Goal: Information Seeking & Learning: Learn about a topic

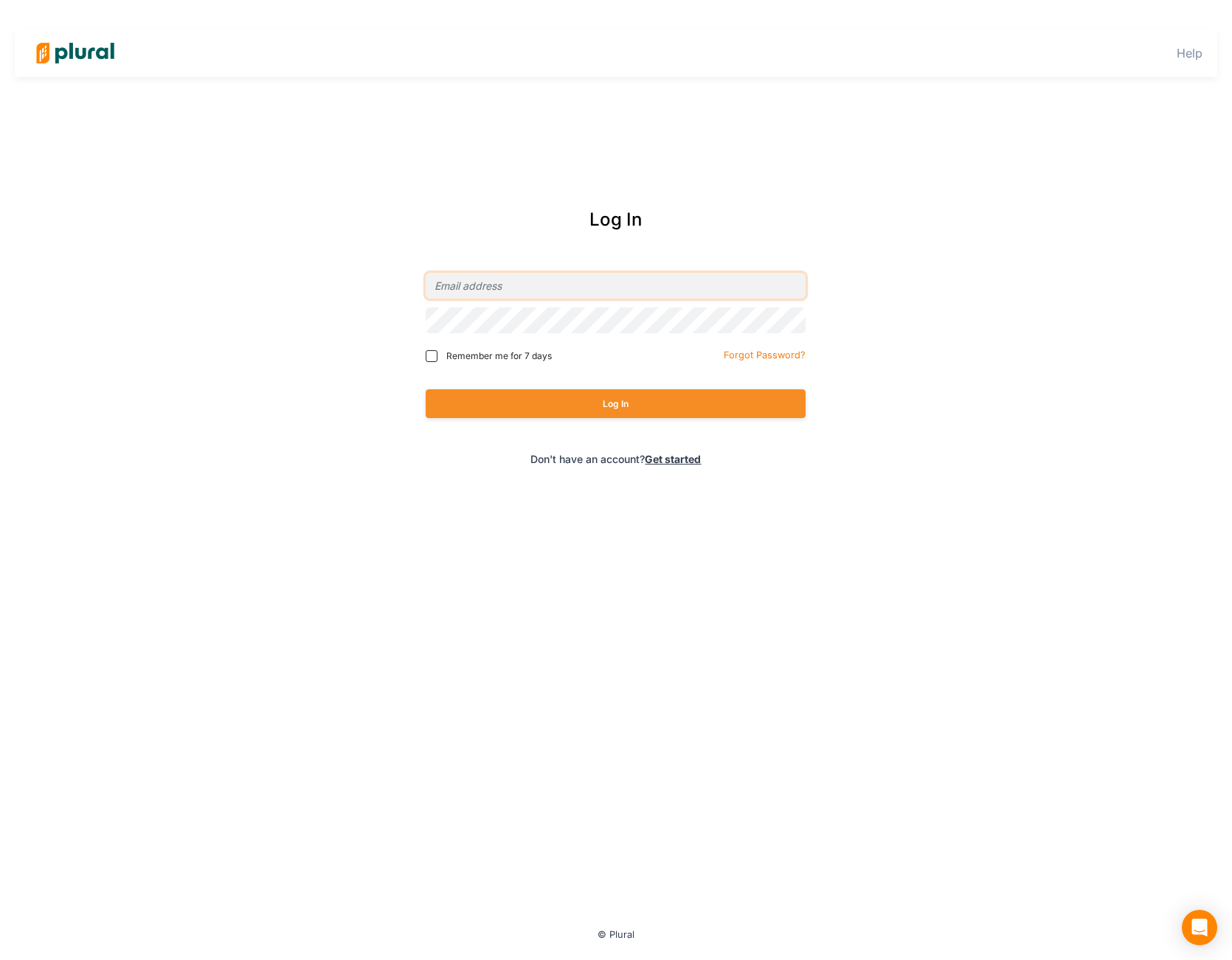
click at [520, 289] on input "email" at bounding box center [615, 285] width 380 height 25
type input "[PERSON_NAME][EMAIL_ADDRESS][DOMAIN_NAME]"
click at [566, 410] on button "Log In" at bounding box center [615, 403] width 380 height 28
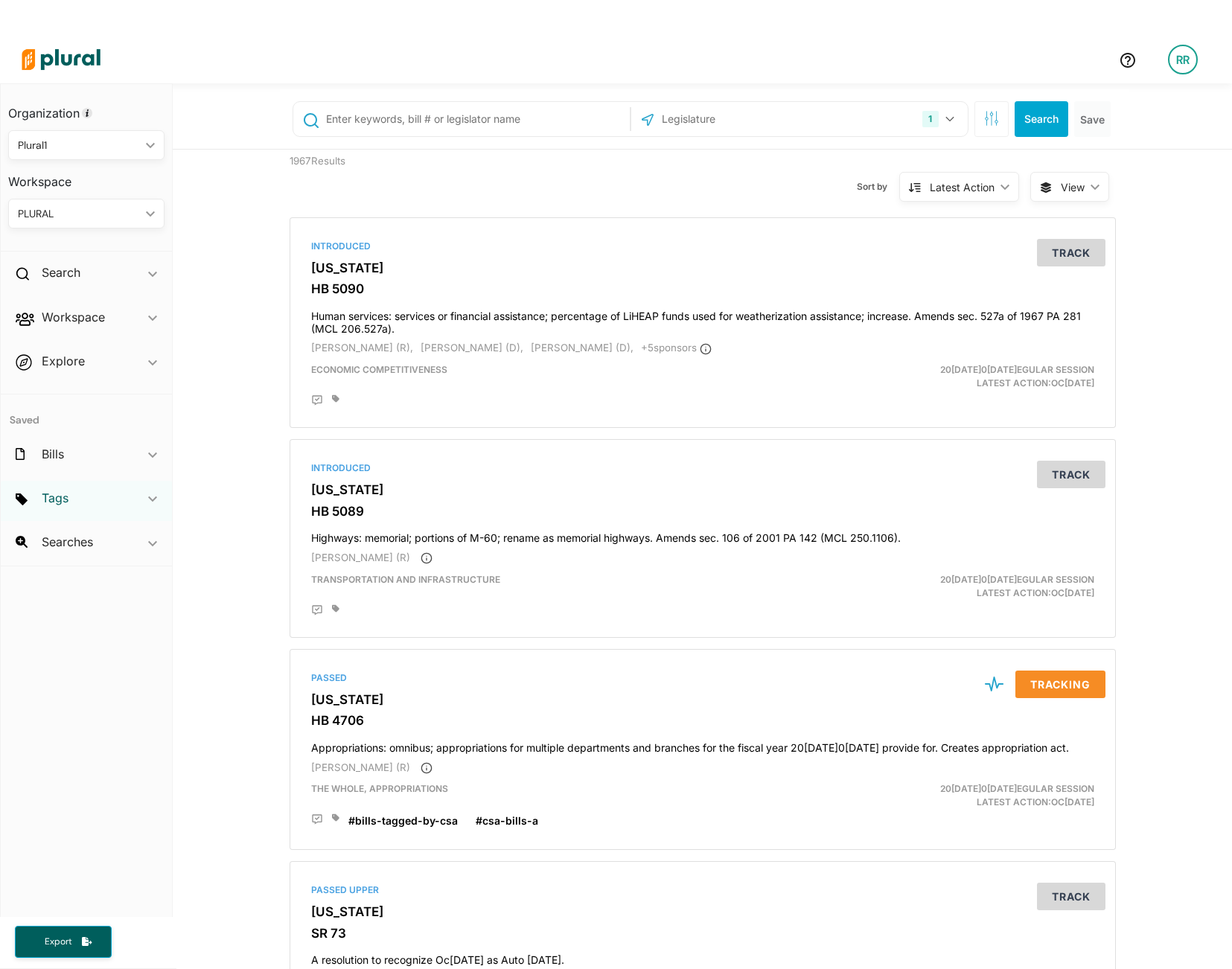
click at [50, 496] on h2 "Tags" at bounding box center [54, 497] width 27 height 17
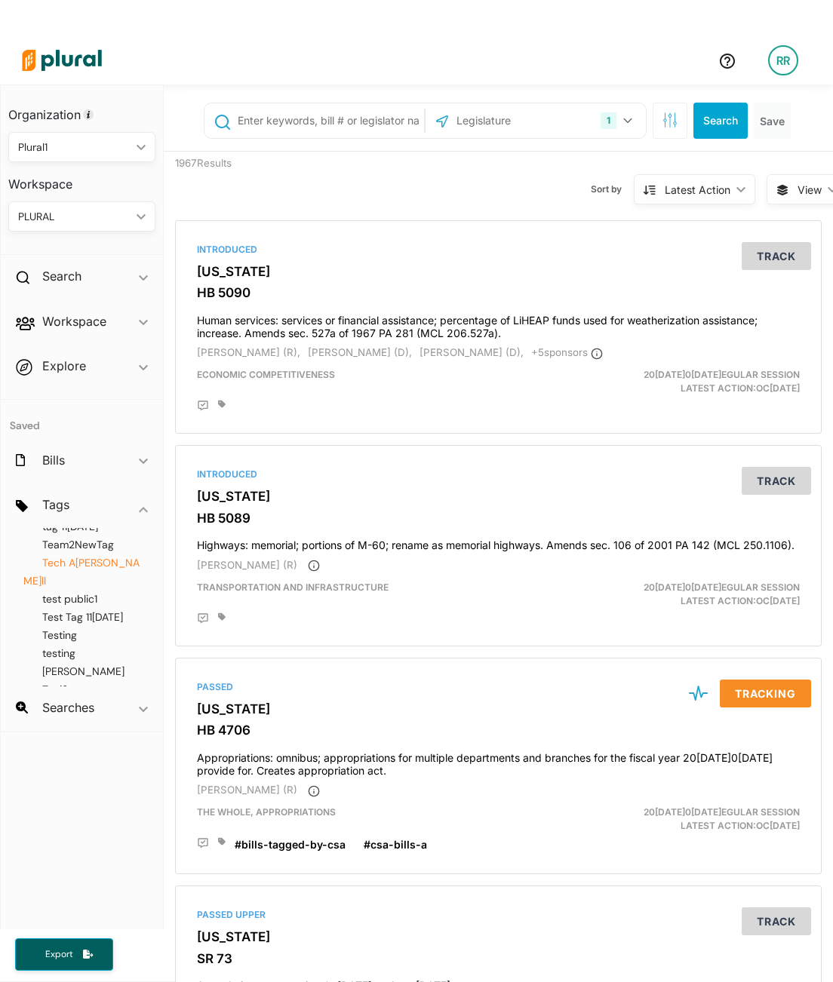
scroll to position [418, 0]
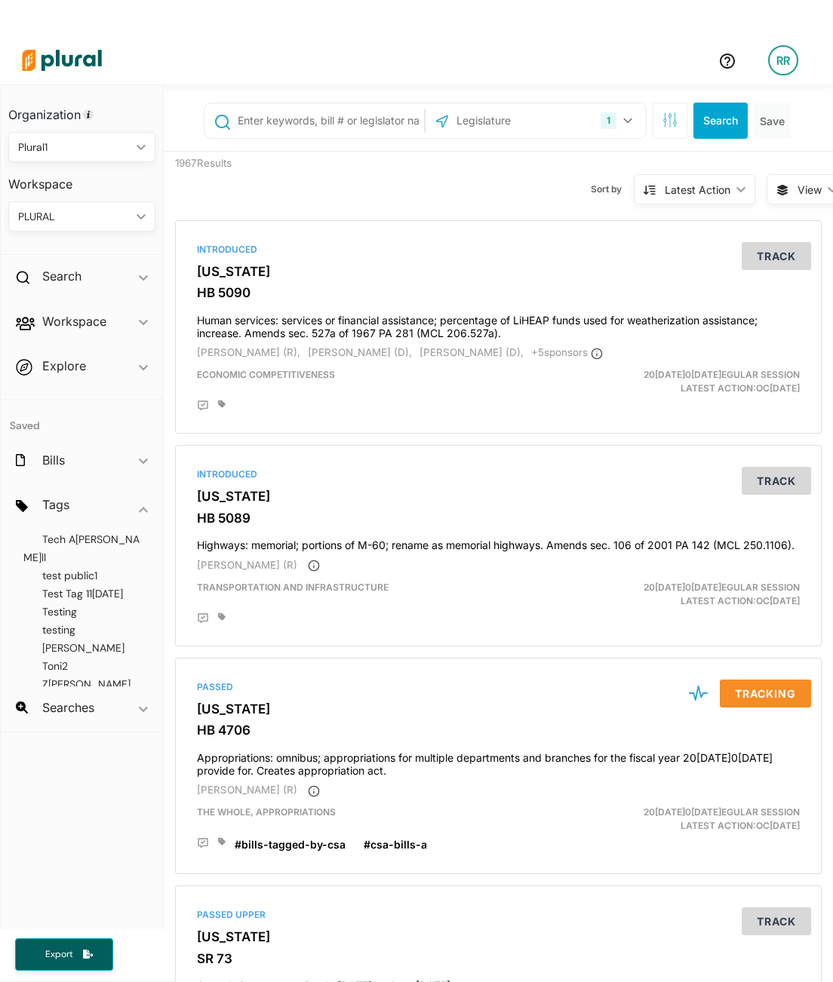
click at [79, 597] on div "A new tag for EN-1240 Analytics Analytics 2 Analytics 3 Budget Character test é…" at bounding box center [82, 607] width 162 height 158
click at [72, 587] on span "Test Tag 11[DATE]" at bounding box center [82, 594] width 81 height 14
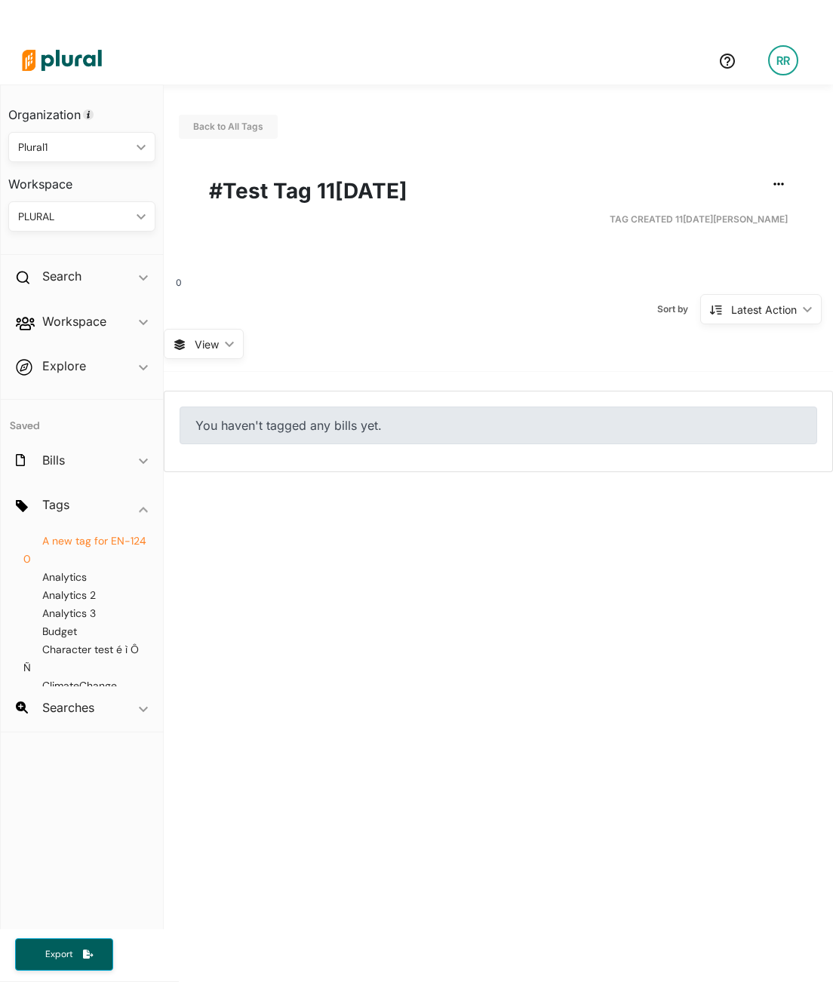
click at [80, 543] on span "A new tag for EN-1240" at bounding box center [84, 550] width 123 height 32
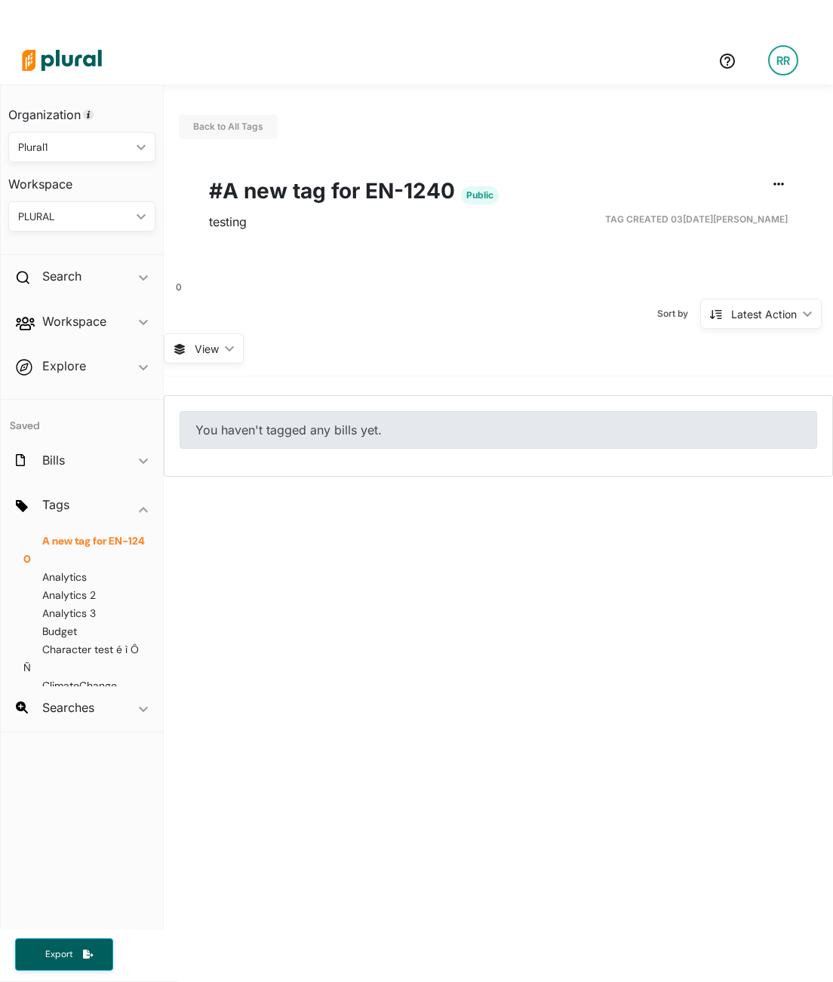
scroll to position [36, 0]
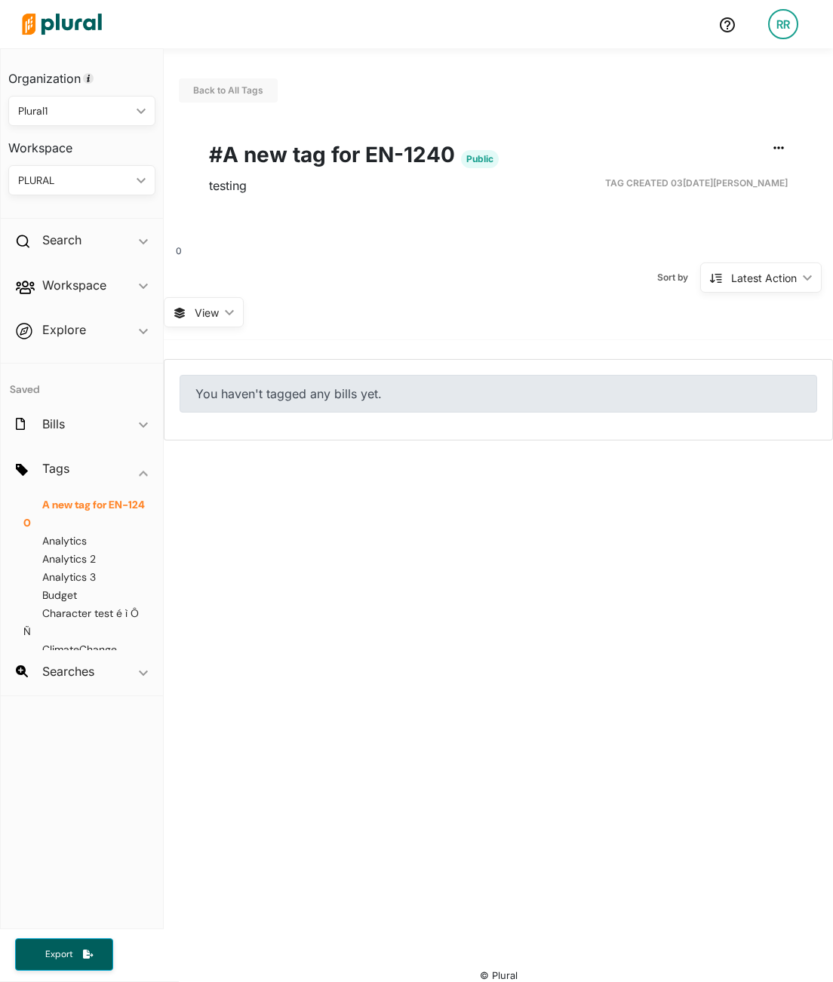
click at [210, 315] on span "View" at bounding box center [207, 313] width 24 height 16
click at [376, 278] on div "Sort by Latest Action ic_keyboard_arrow_down Latest Action Latest Action Alphan…" at bounding box center [498, 277] width 669 height 39
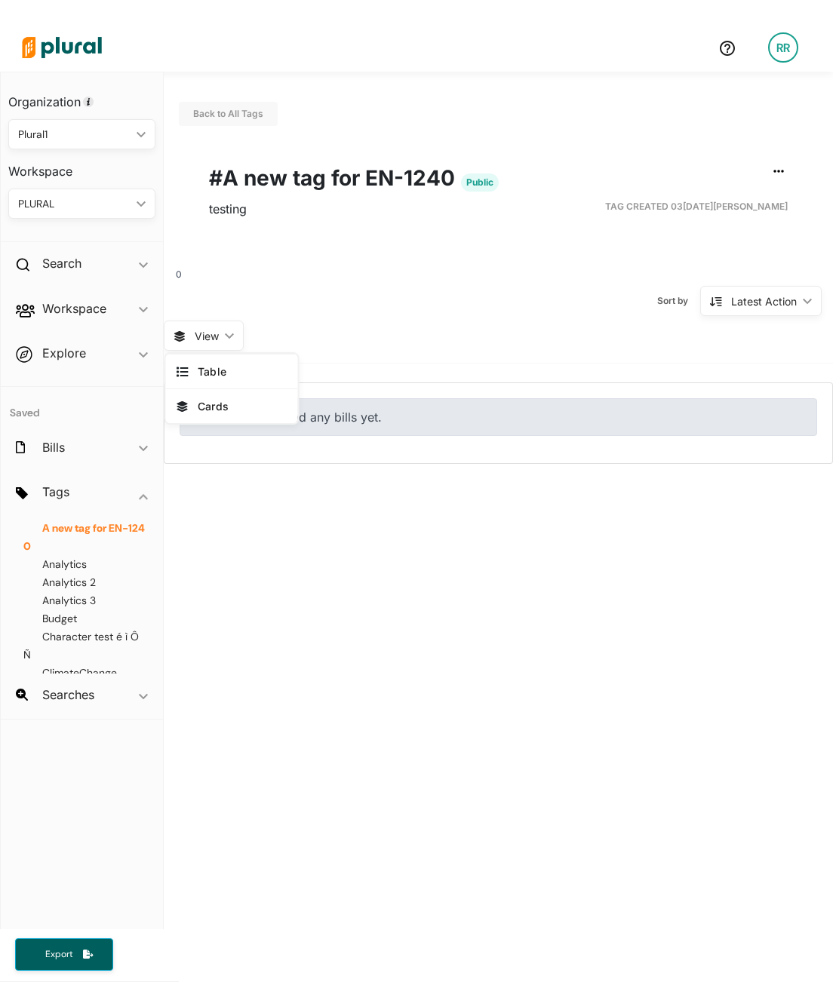
scroll to position [0, 0]
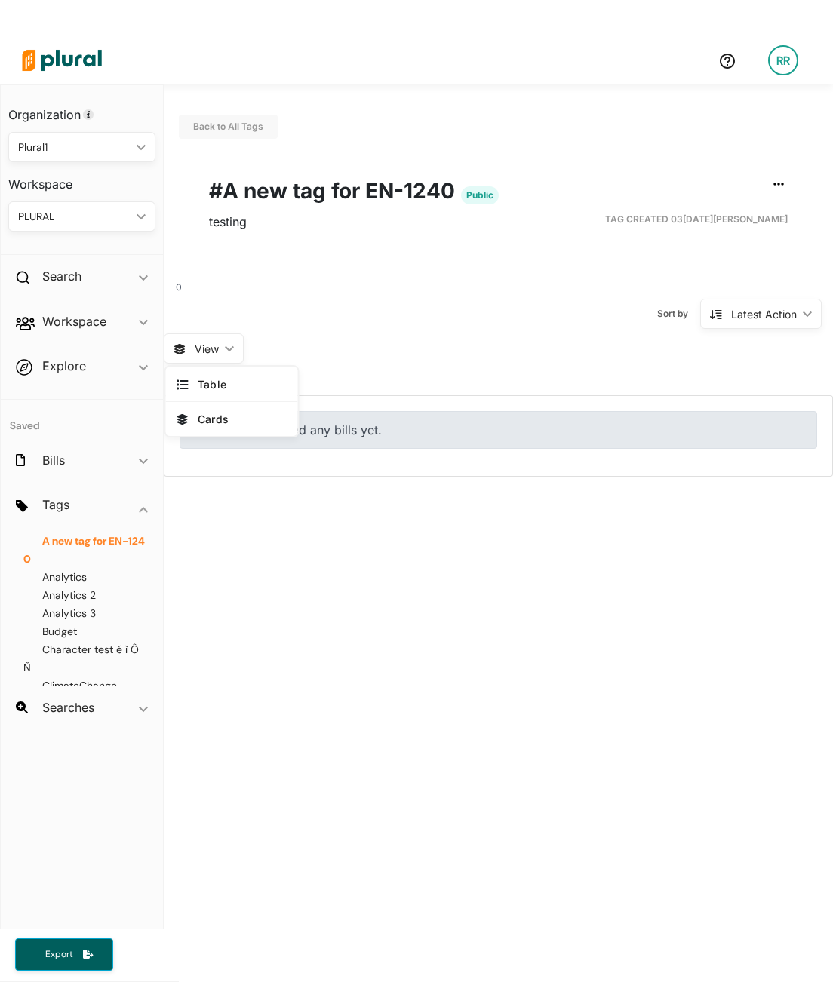
click at [79, 53] on img at bounding box center [62, 60] width 106 height 53
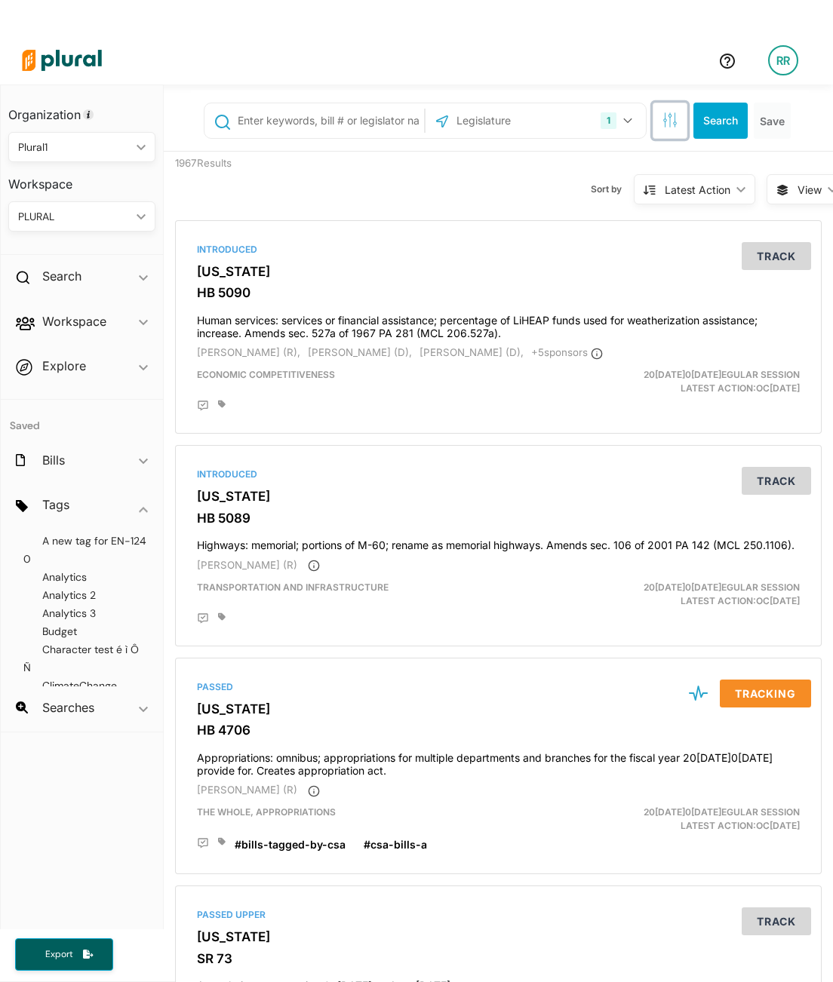
click at [662, 121] on icon "button" at bounding box center [669, 119] width 15 height 15
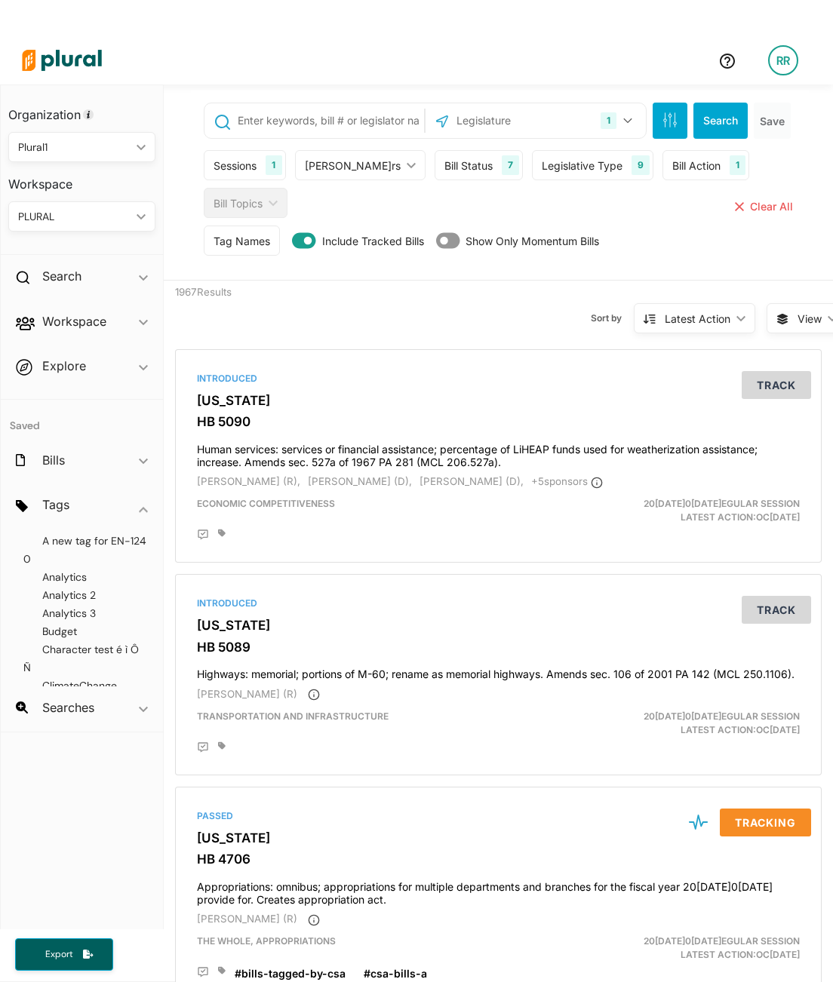
click at [253, 243] on div "Tag Names" at bounding box center [241, 241] width 57 height 16
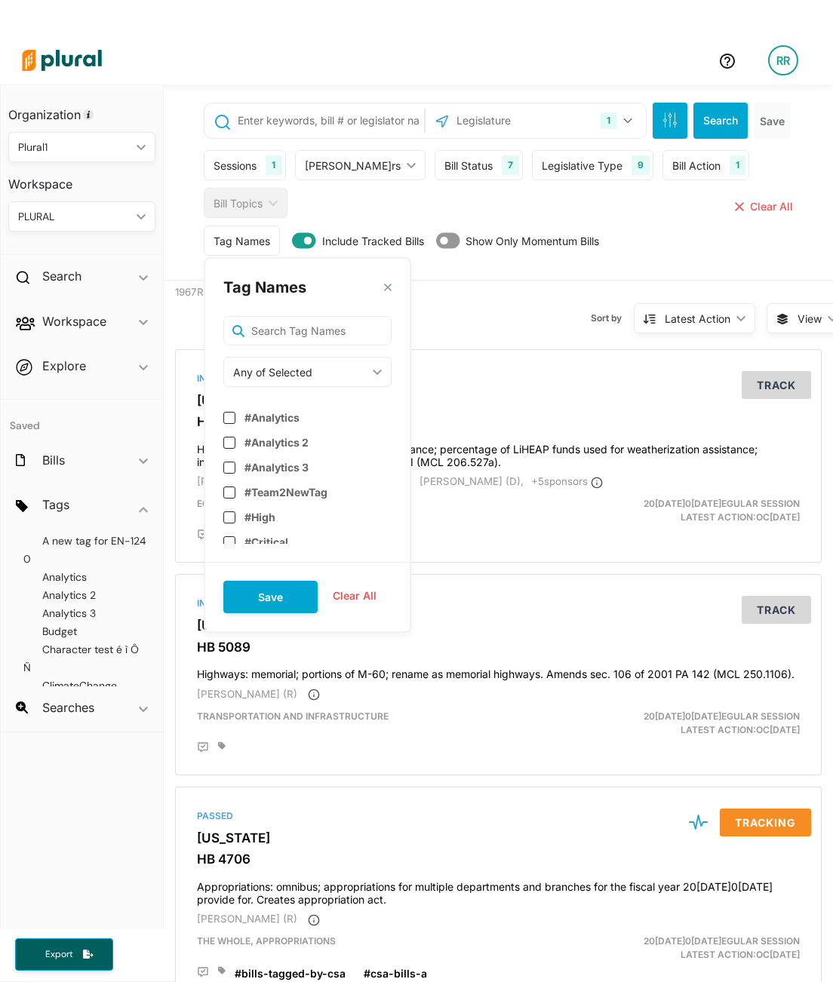
click at [512, 296] on div "Sort by Latest Action ic_keyboard_arrow_down Relevance Latest Action Latest Act…" at bounding box center [571, 309] width 390 height 57
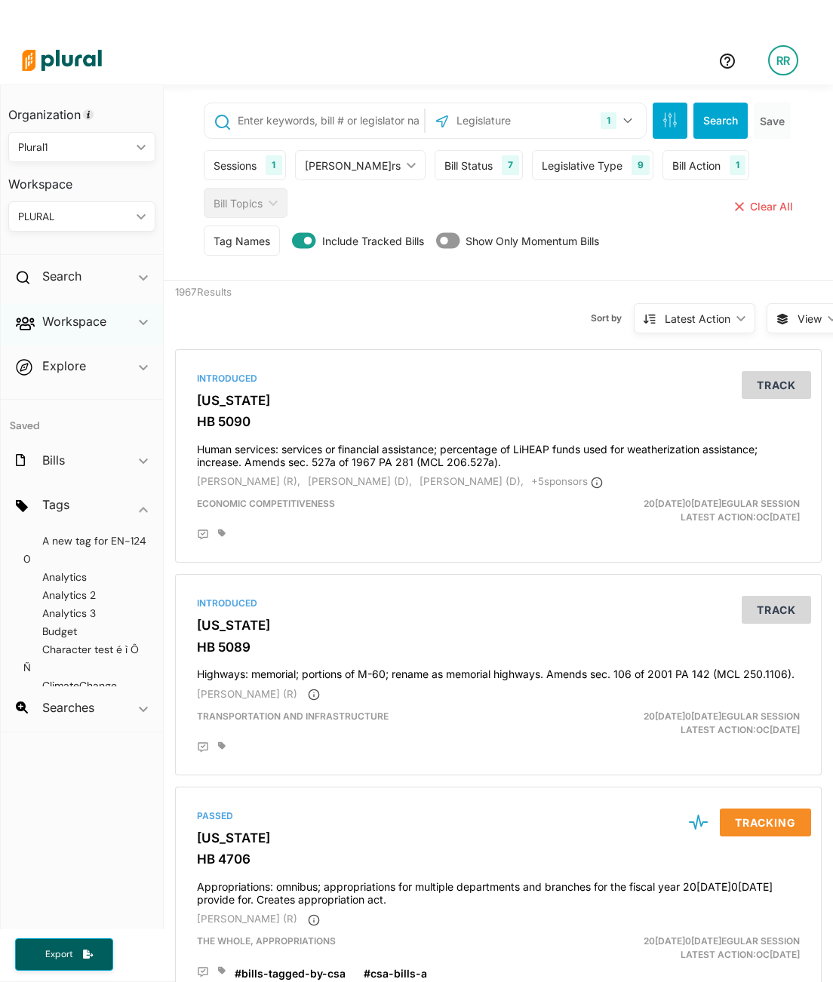
click at [38, 325] on div "Workspace ic_keyboard_arrow_down" at bounding box center [82, 324] width 162 height 41
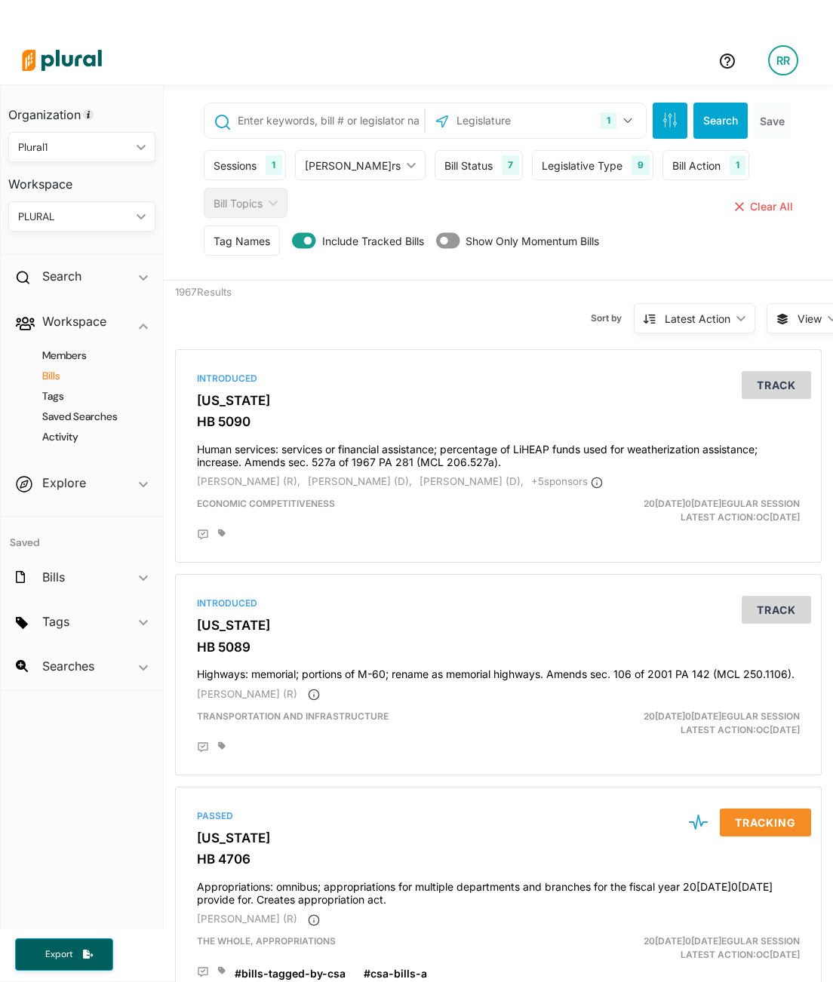
click at [54, 379] on h4 "Bills" at bounding box center [85, 376] width 124 height 14
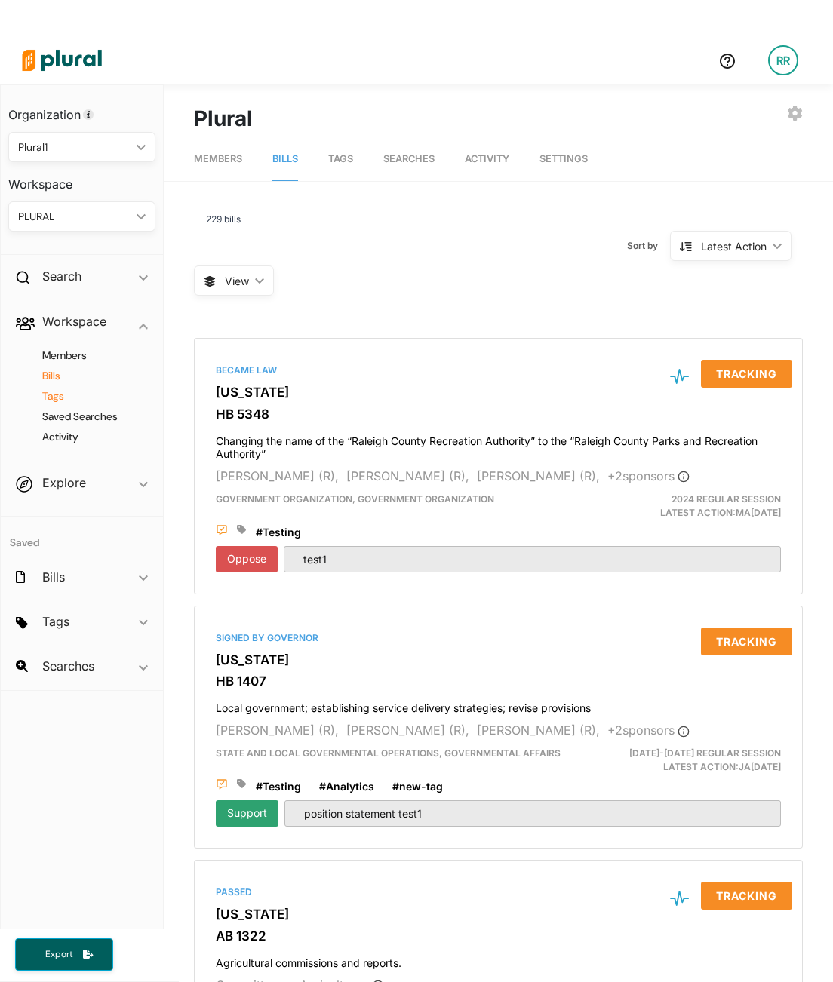
click at [57, 398] on h4 "Tags" at bounding box center [85, 396] width 124 height 14
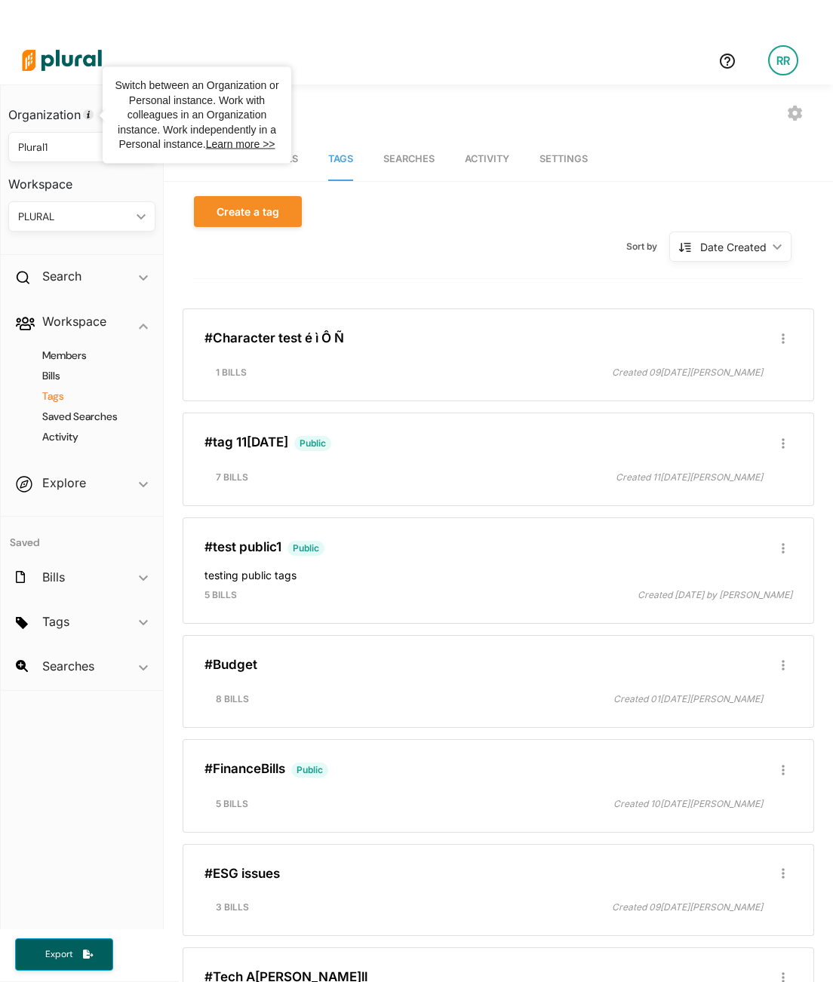
click at [25, 66] on img at bounding box center [62, 60] width 106 height 53
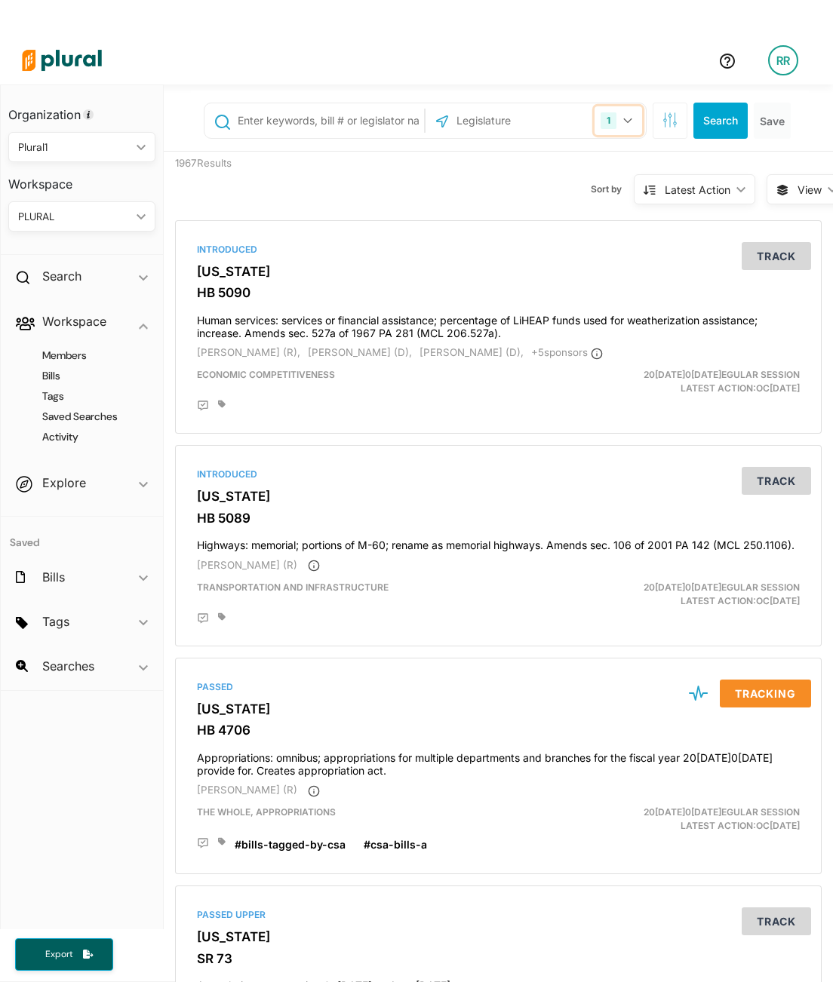
click at [608, 117] on button "1" at bounding box center [618, 120] width 48 height 29
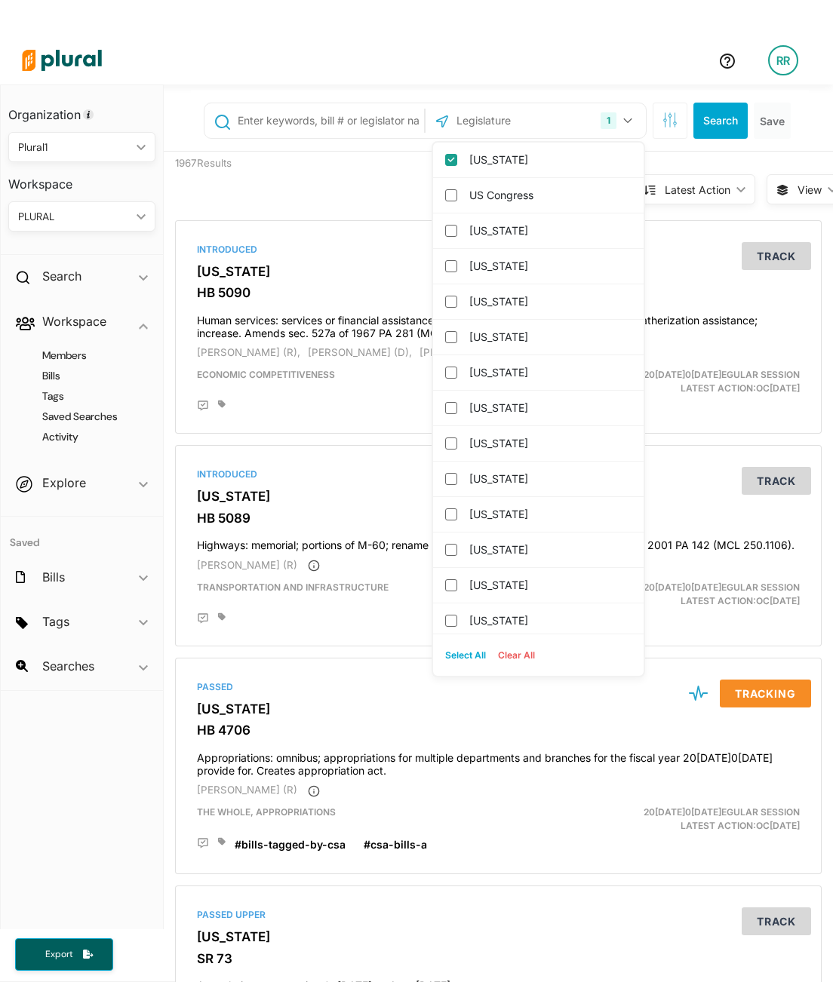
click at [376, 159] on div "Sort by Latest Action ic_keyboard_arrow_down Relevance Latest Action Latest Act…" at bounding box center [571, 180] width 390 height 57
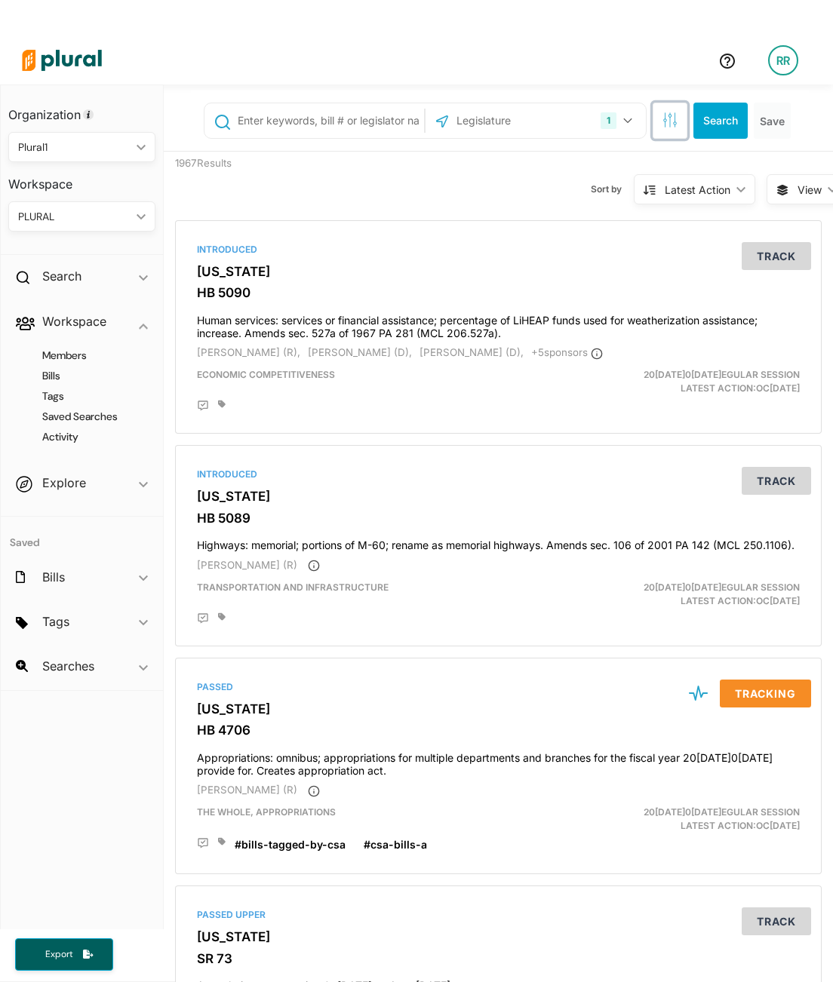
click at [660, 130] on button "button" at bounding box center [670, 121] width 35 height 36
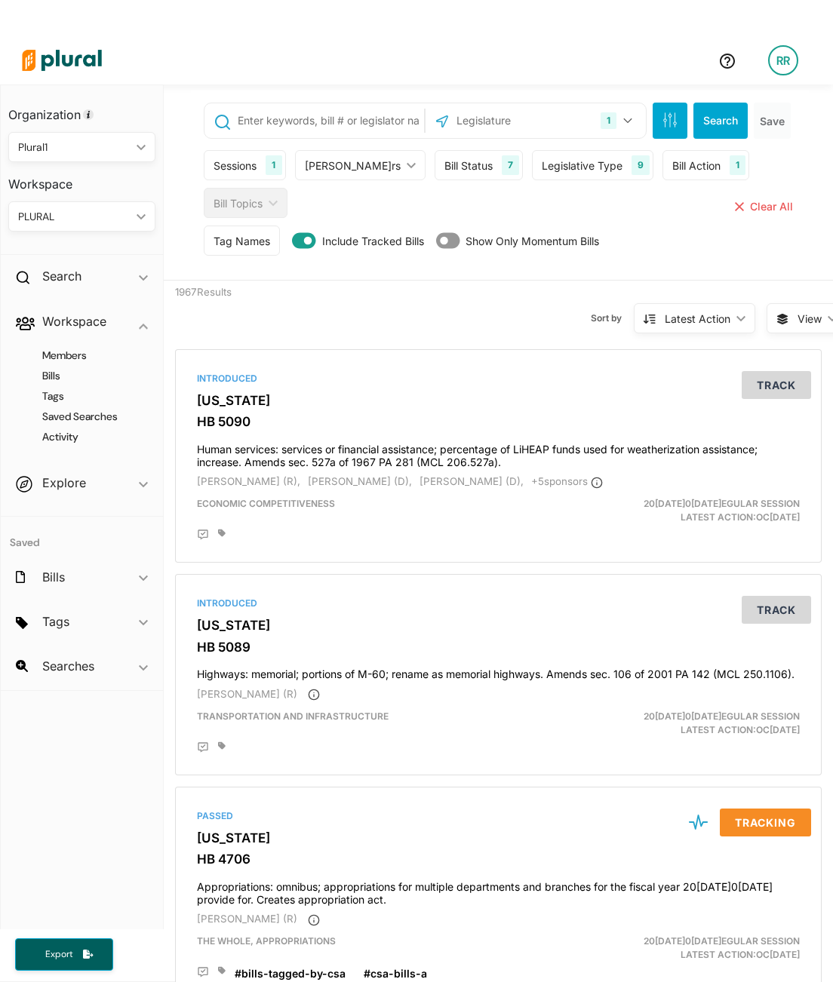
click at [264, 237] on div "Tag Names" at bounding box center [241, 241] width 57 height 16
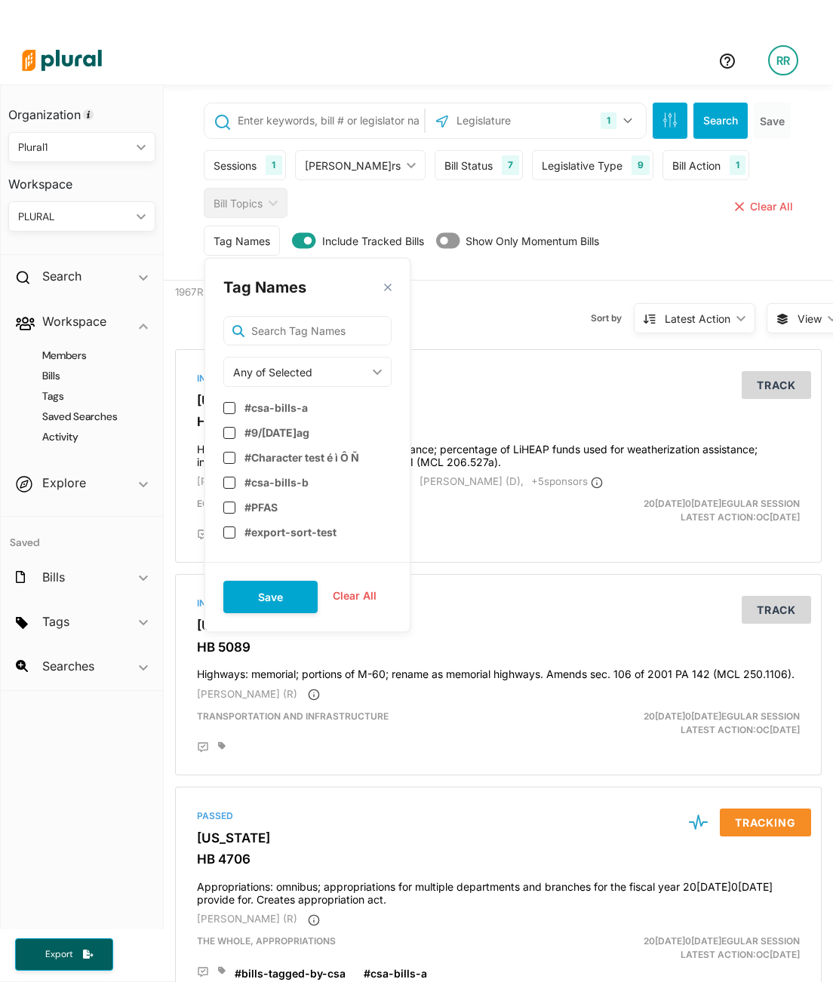
scroll to position [1367, 0]
click at [527, 319] on div "Sort by Latest Action ic_keyboard_arrow_down Relevance Latest Action Latest Act…" at bounding box center [571, 309] width 390 height 57
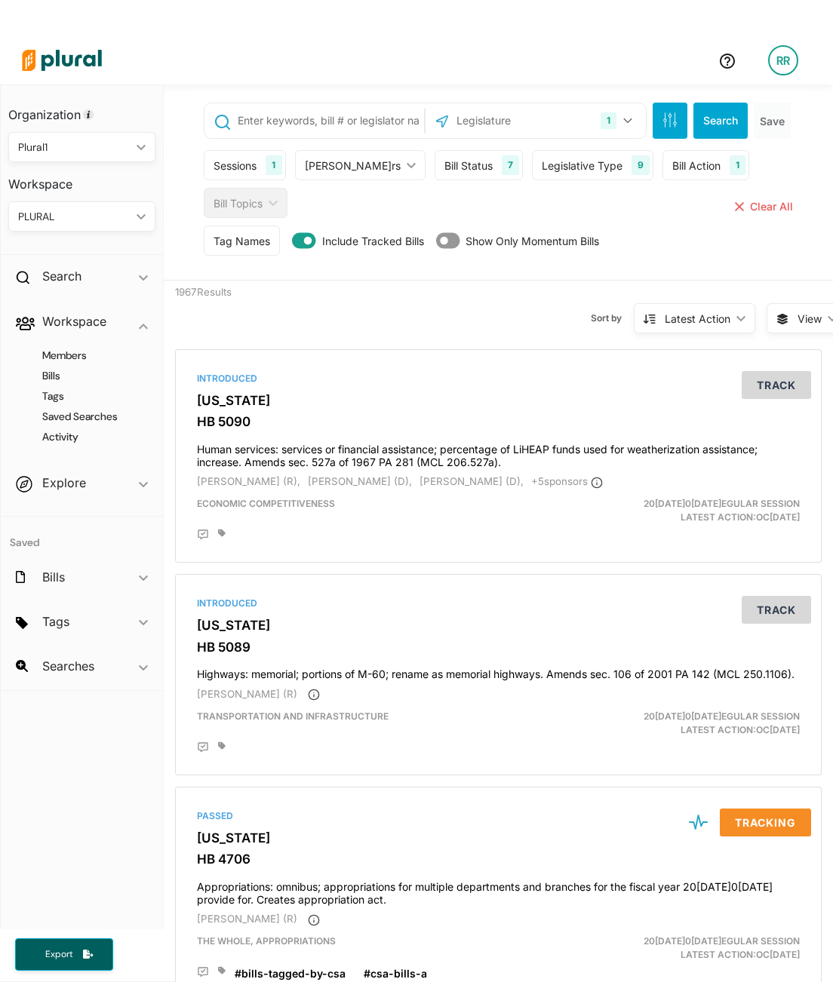
click at [250, 160] on div "Sessions" at bounding box center [234, 166] width 43 height 16
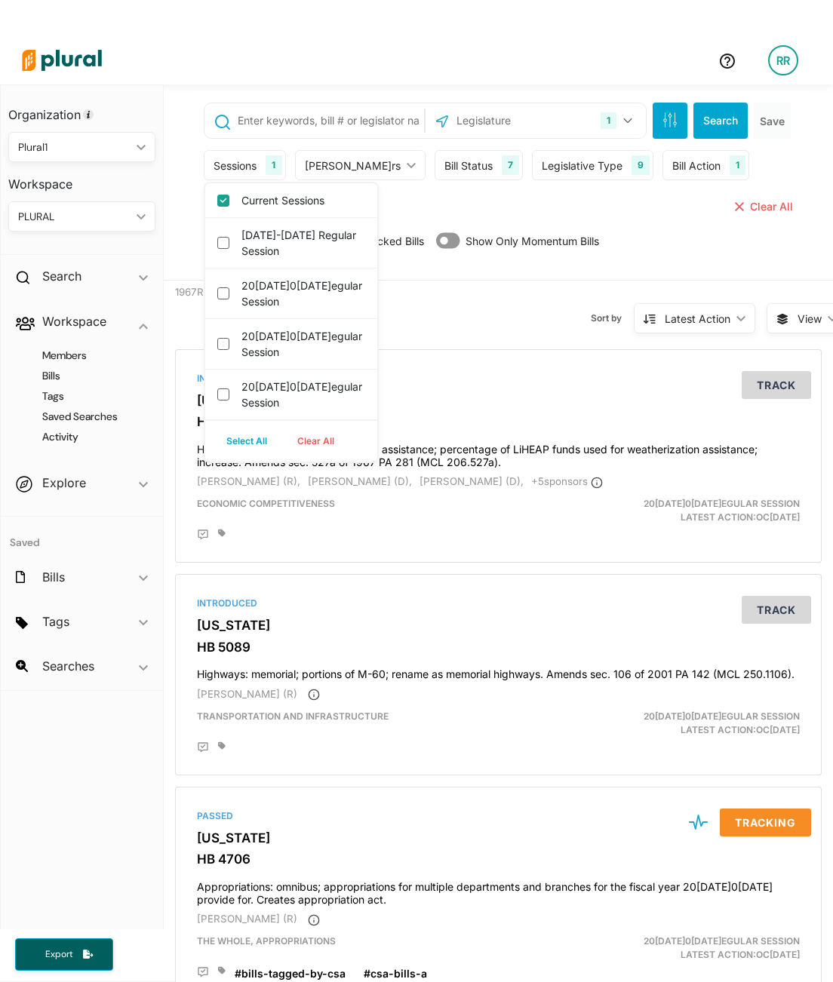
click at [250, 160] on div "Sessions" at bounding box center [234, 166] width 43 height 16
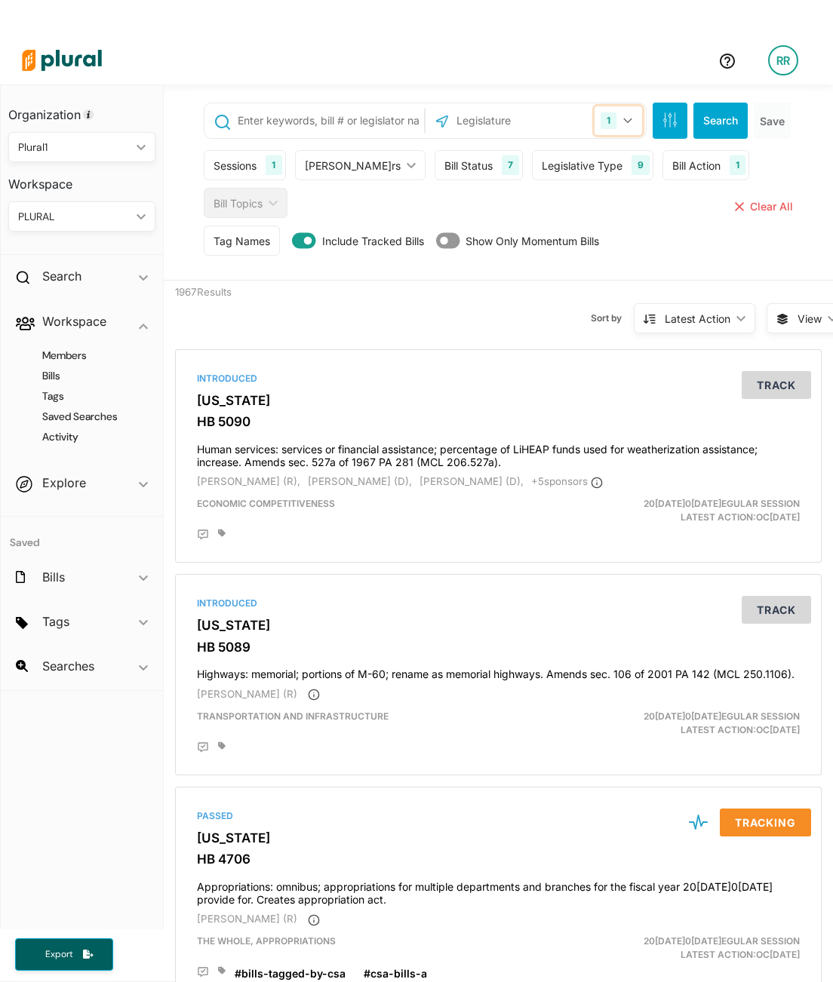
click at [601, 123] on div "1" at bounding box center [609, 120] width 16 height 17
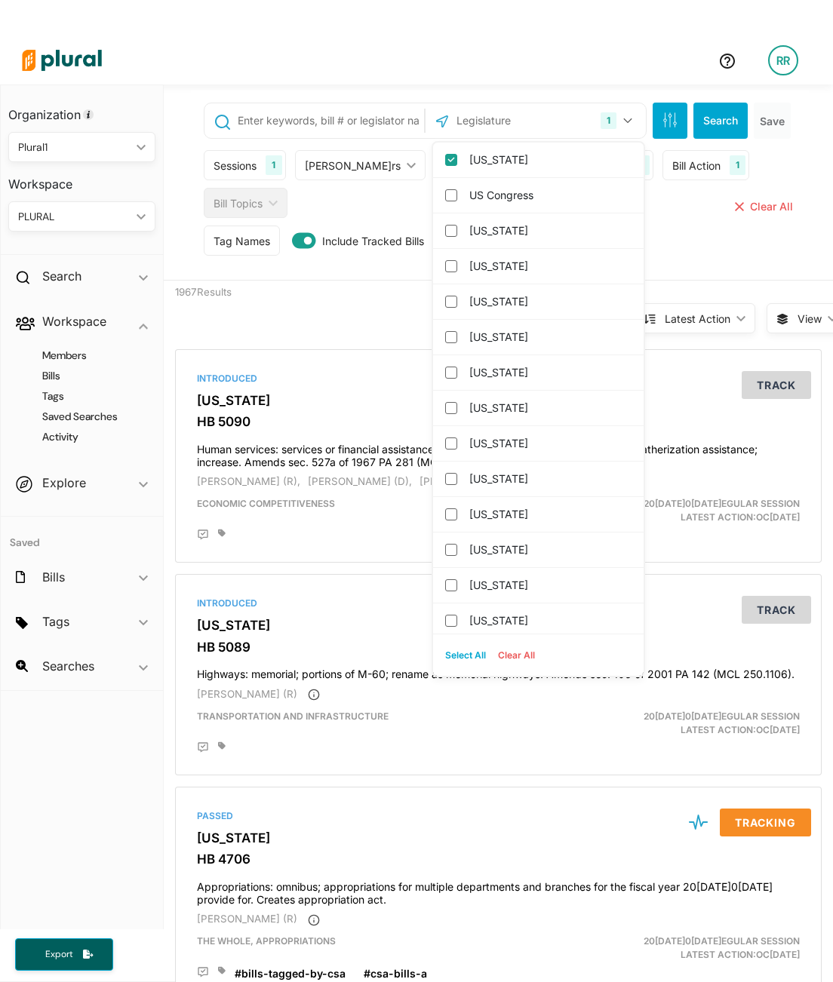
click at [465, 653] on button "Select All" at bounding box center [465, 655] width 53 height 23
checkbox input "true"
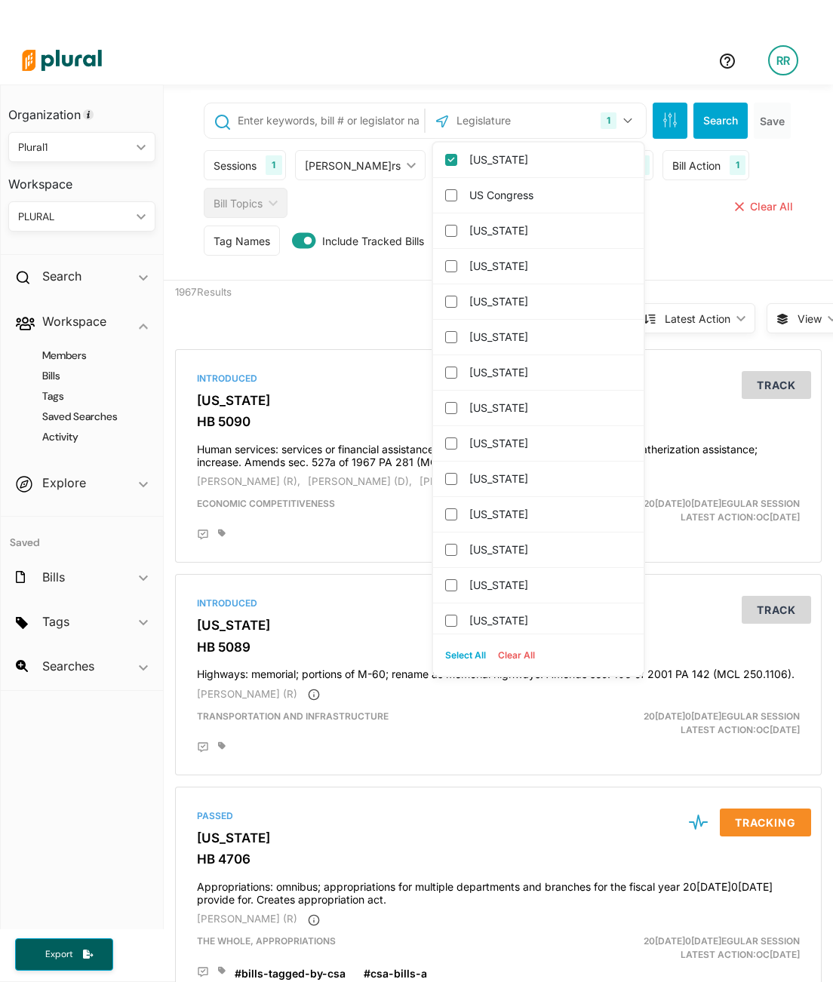
checkbox input "true"
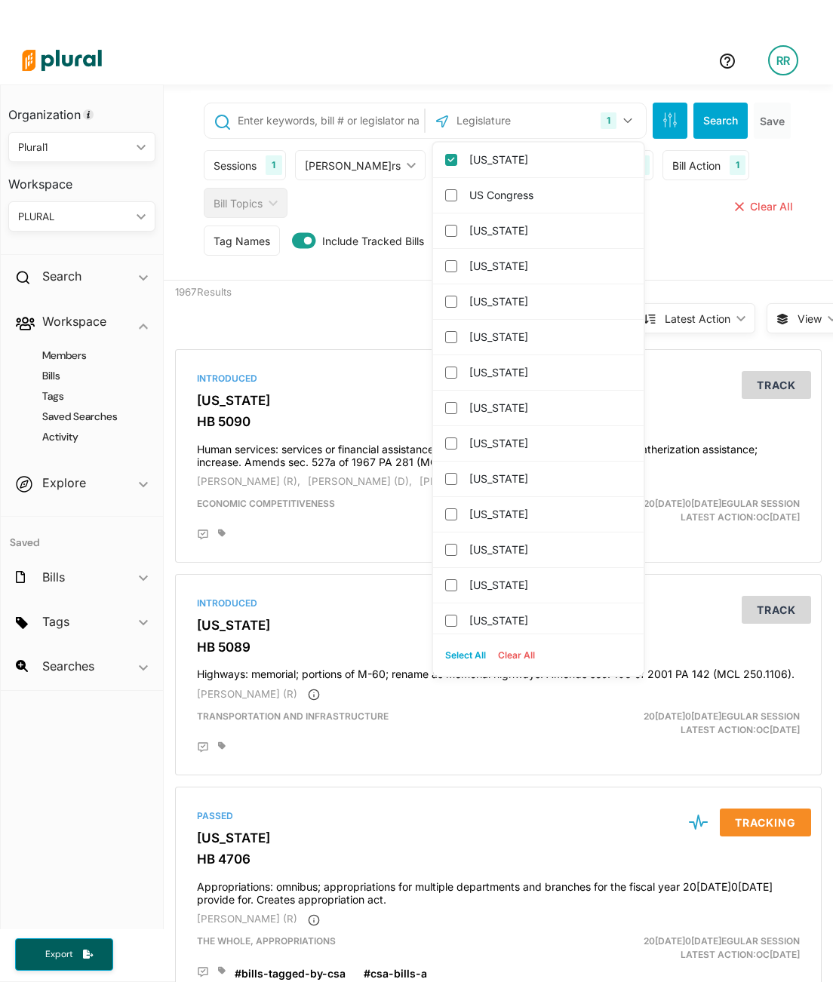
checkbox input "true"
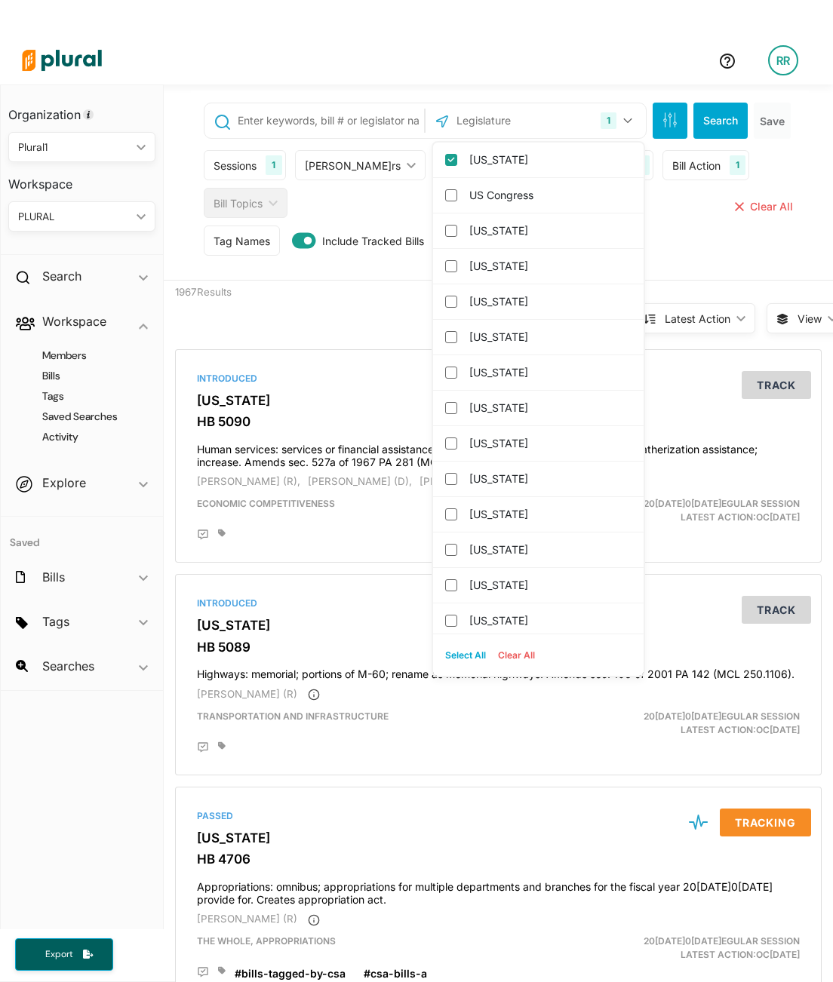
checkbox input "true"
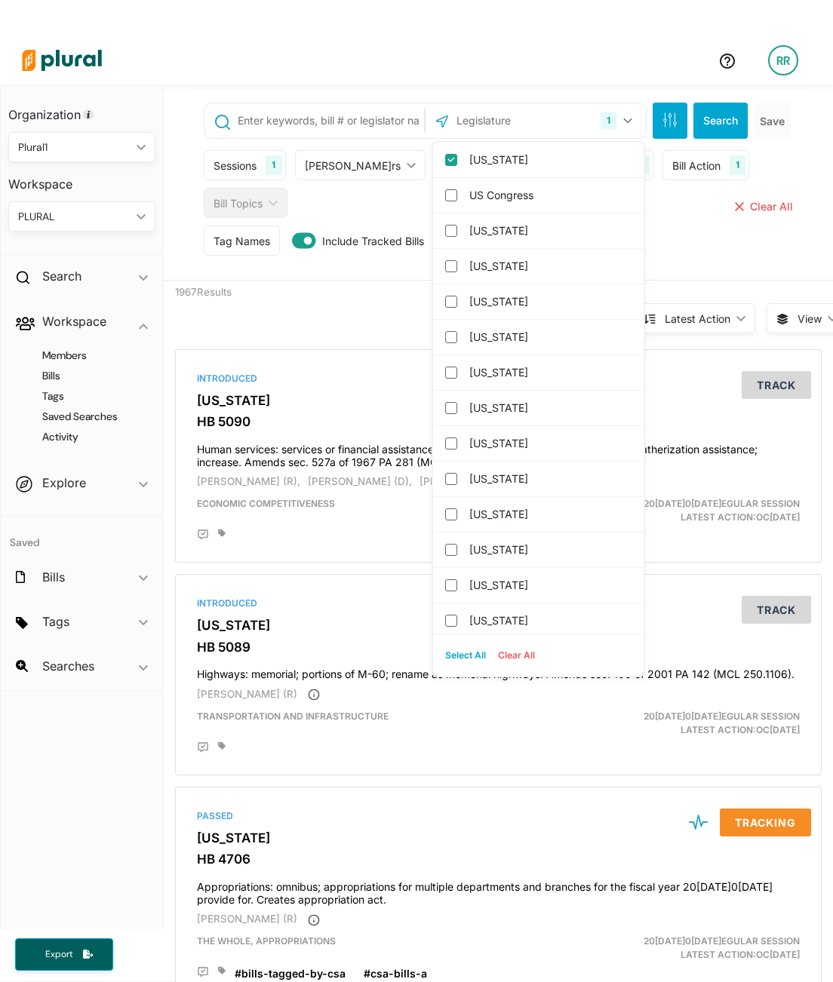
checkbox input "true"
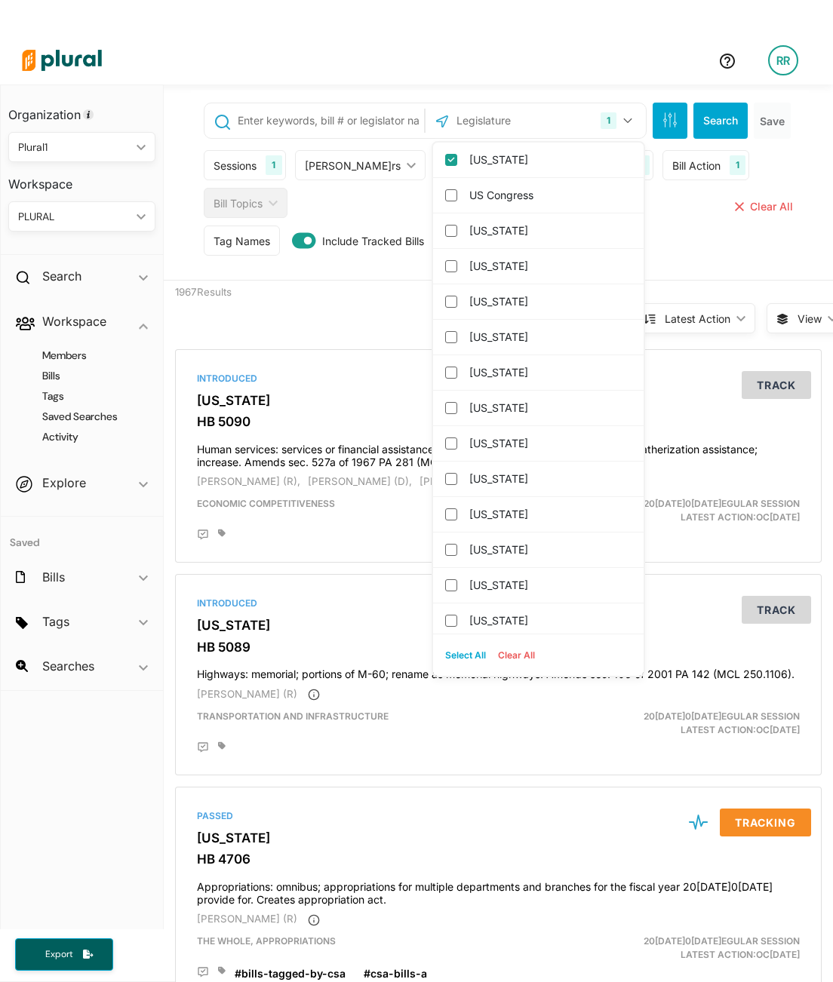
checkbox input "true"
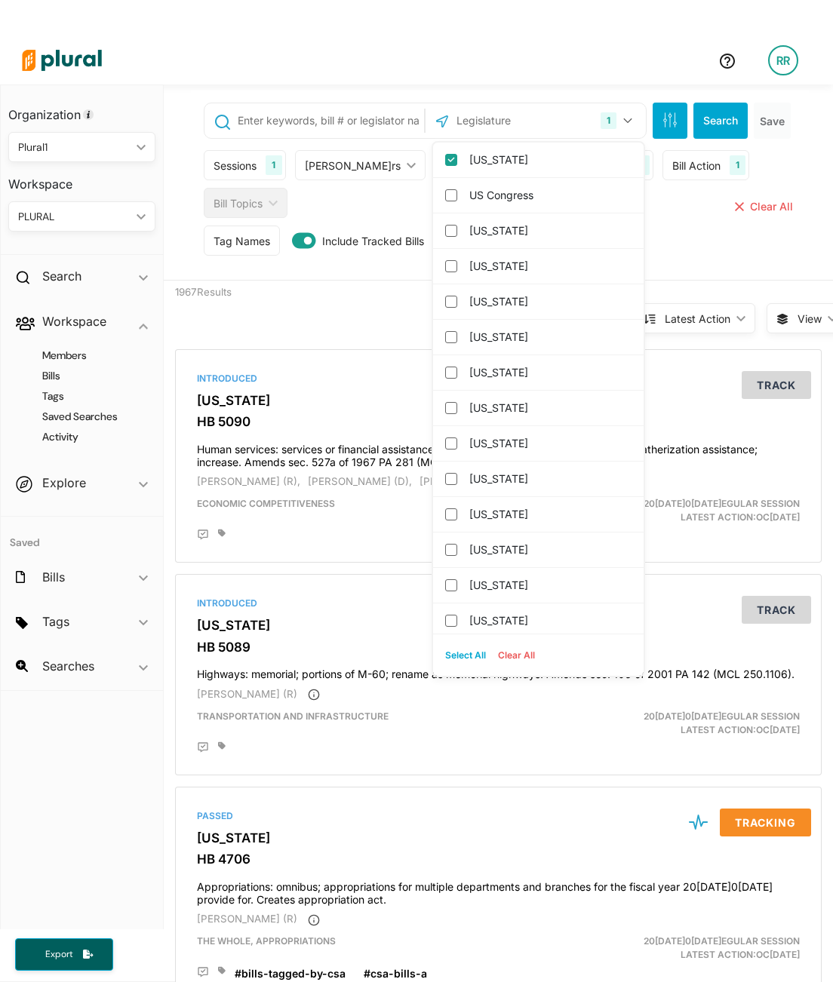
checkbox input "true"
click at [714, 115] on button "Search" at bounding box center [720, 121] width 54 height 36
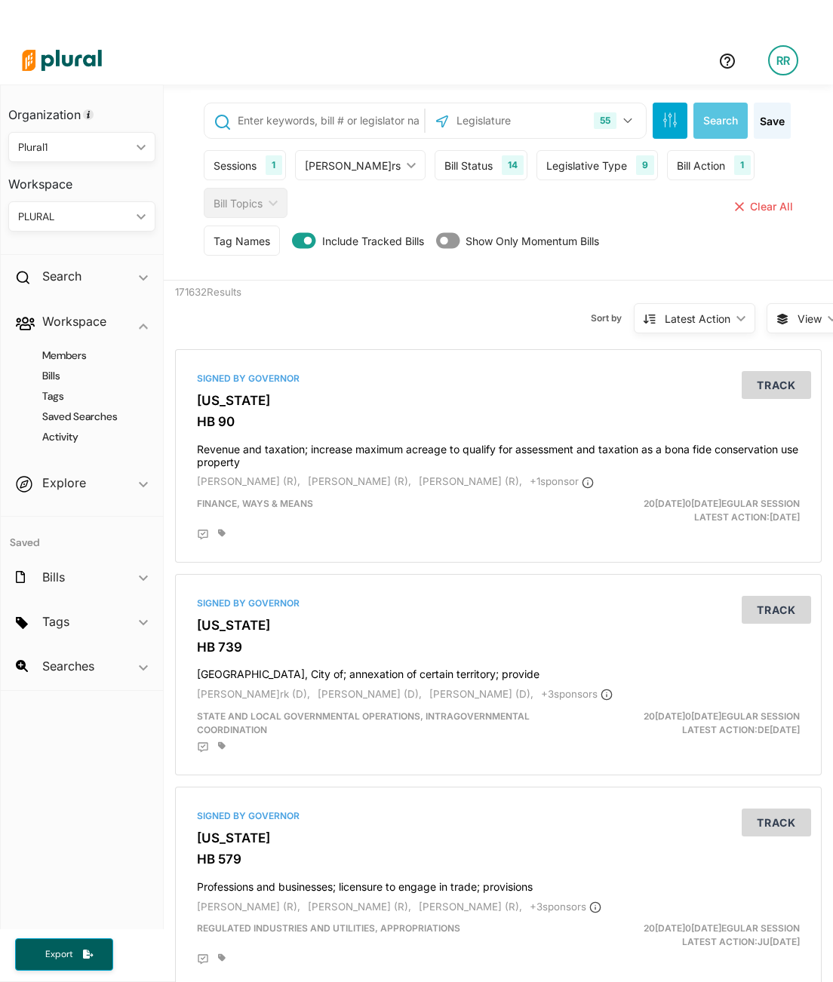
click at [256, 228] on div "Tag Names" at bounding box center [242, 241] width 76 height 30
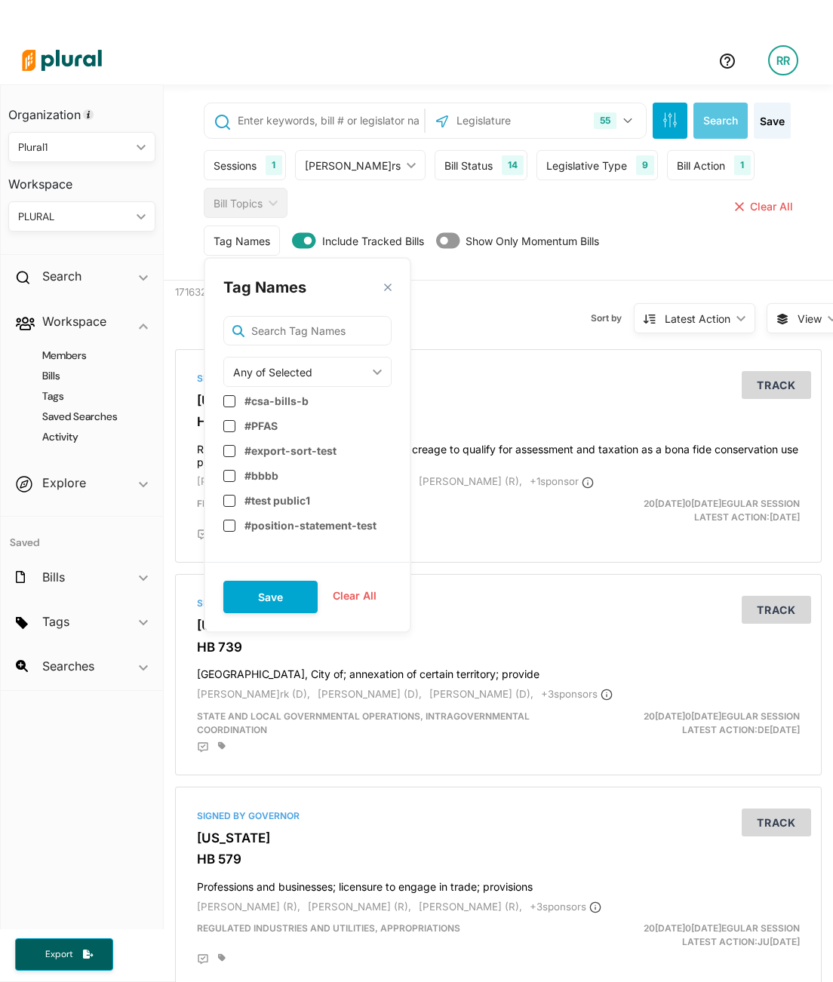
scroll to position [1458, 0]
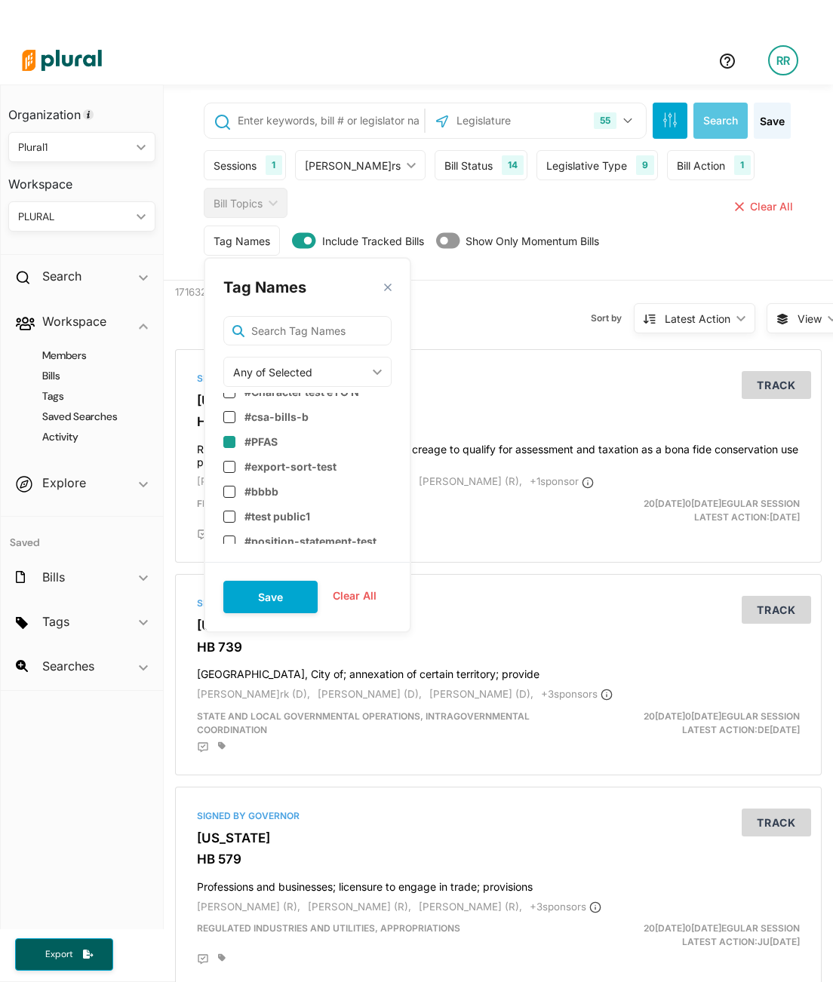
click at [232, 436] on input "checkbox" at bounding box center [229, 442] width 12 height 12
click at [232, 461] on input "checkbox" at bounding box center [229, 467] width 12 height 12
click at [268, 594] on button "Save" at bounding box center [270, 597] width 94 height 32
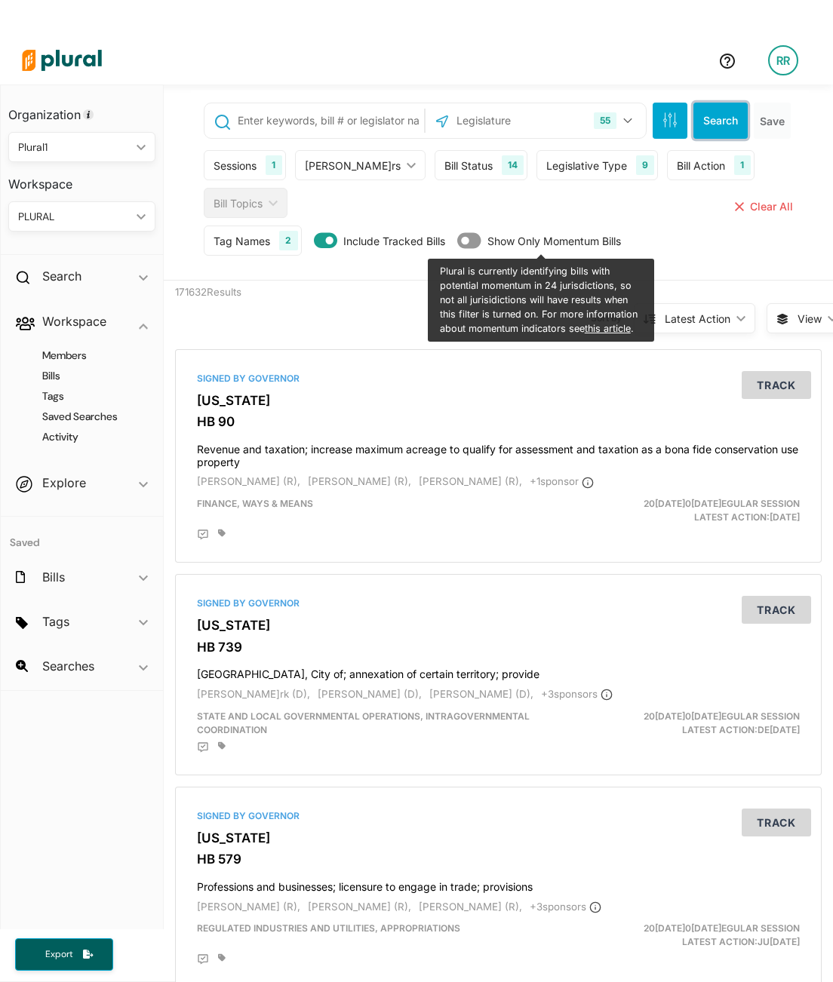
click at [714, 116] on button "Search" at bounding box center [720, 121] width 54 height 36
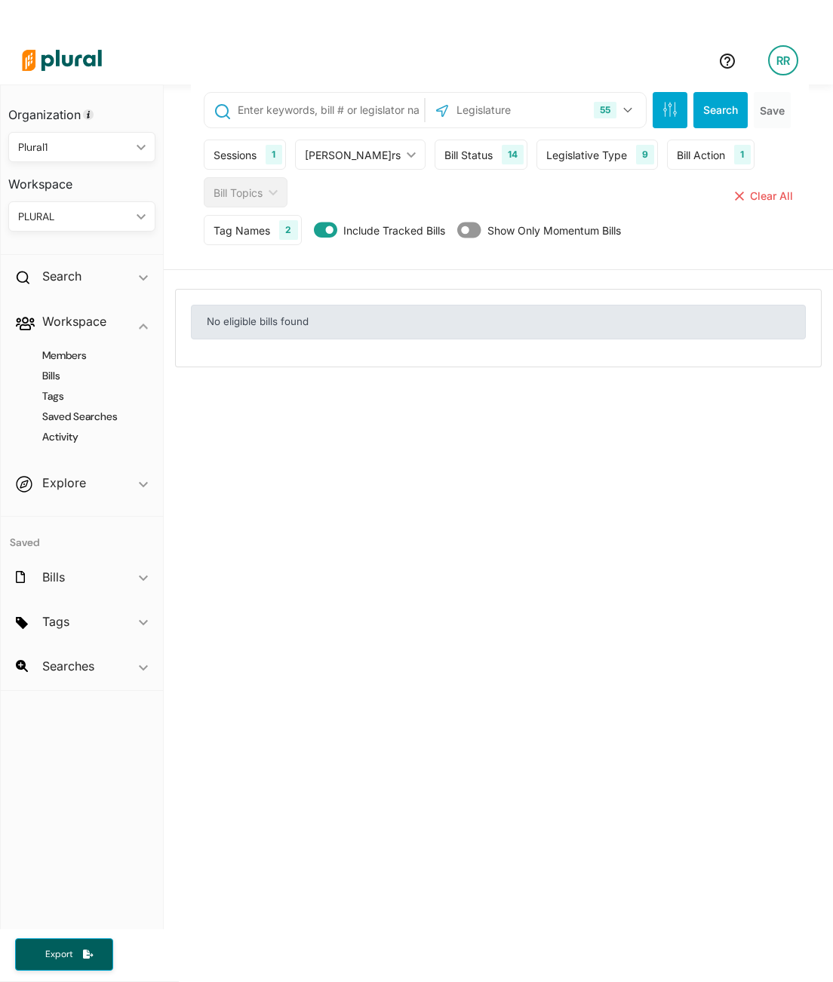
scroll to position [14, 0]
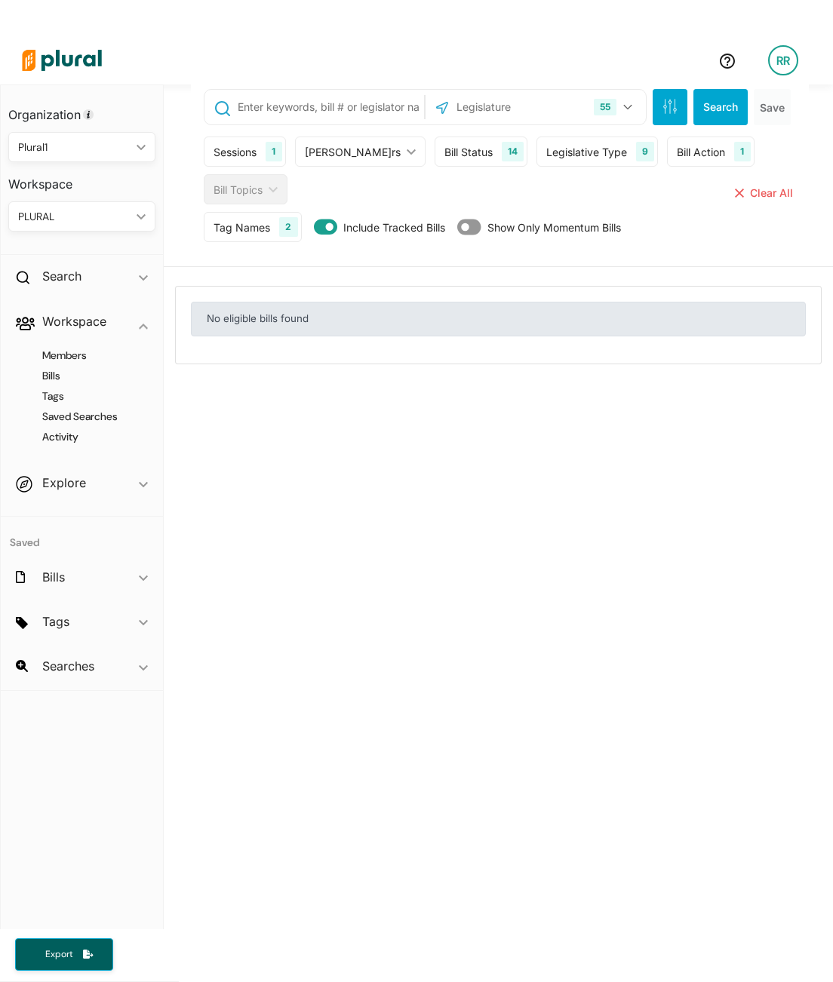
click at [508, 446] on div "55 US Congress [US_STATE] [US_STATE] [US_STATE] [US_STATE] [US_STATE] [US_STATE…" at bounding box center [498, 523] width 669 height 905
click at [59, 398] on h4 "Tags" at bounding box center [85, 396] width 124 height 14
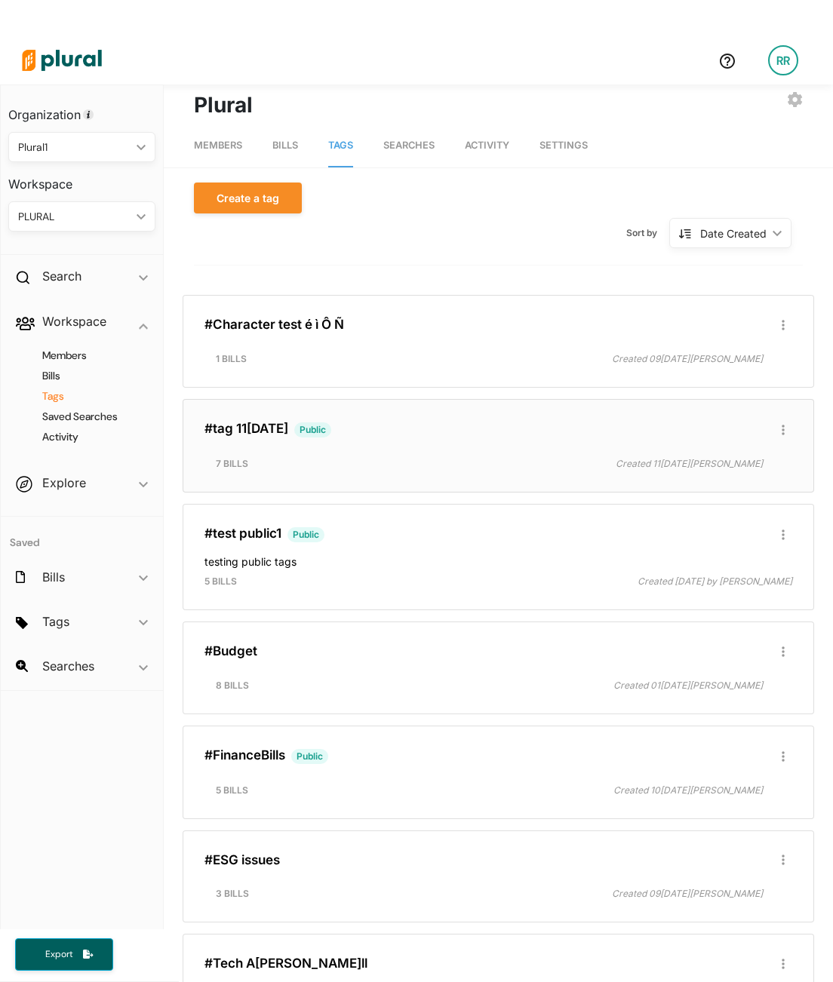
click at [352, 440] on div "#tag 11[DATE]ublic Edit/Share Tag Delete Tag ic_group_add Created with Sketch. …" at bounding box center [498, 446] width 618 height 80
click at [260, 423] on link "#tag 11[DATE]" at bounding box center [246, 428] width 84 height 15
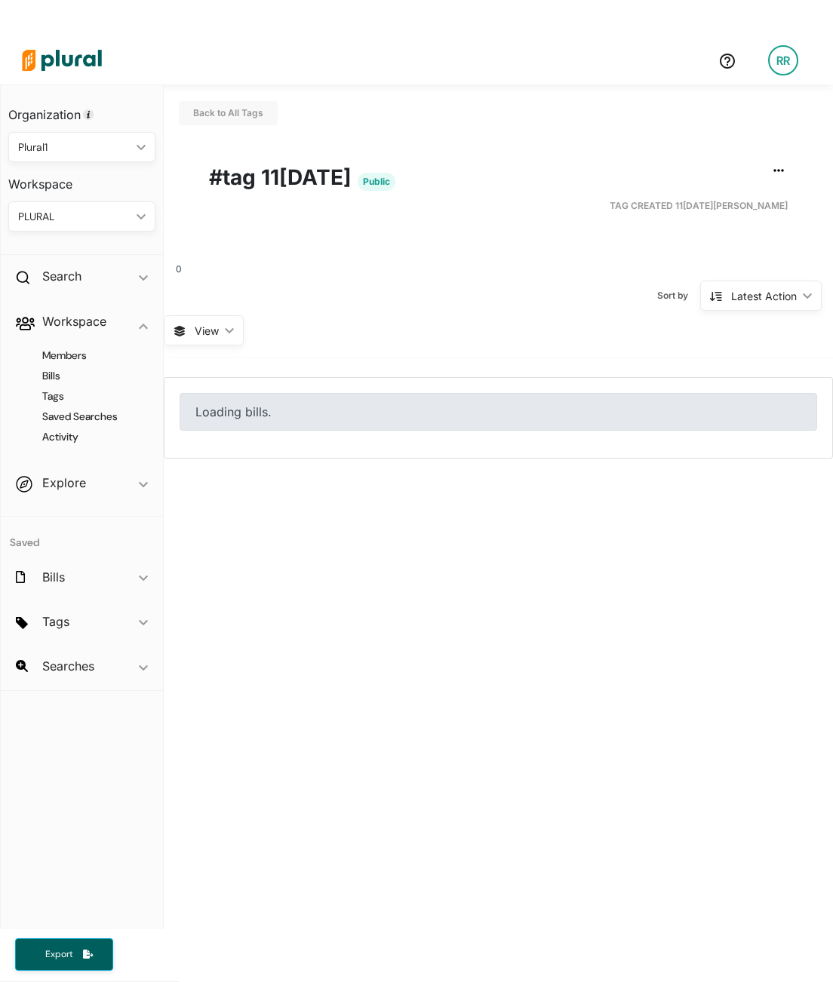
click at [454, 336] on div "0 Sort by Latest Action ic_keyboard_arrow_down Latest Action Latest Action Alph…" at bounding box center [498, 302] width 669 height 112
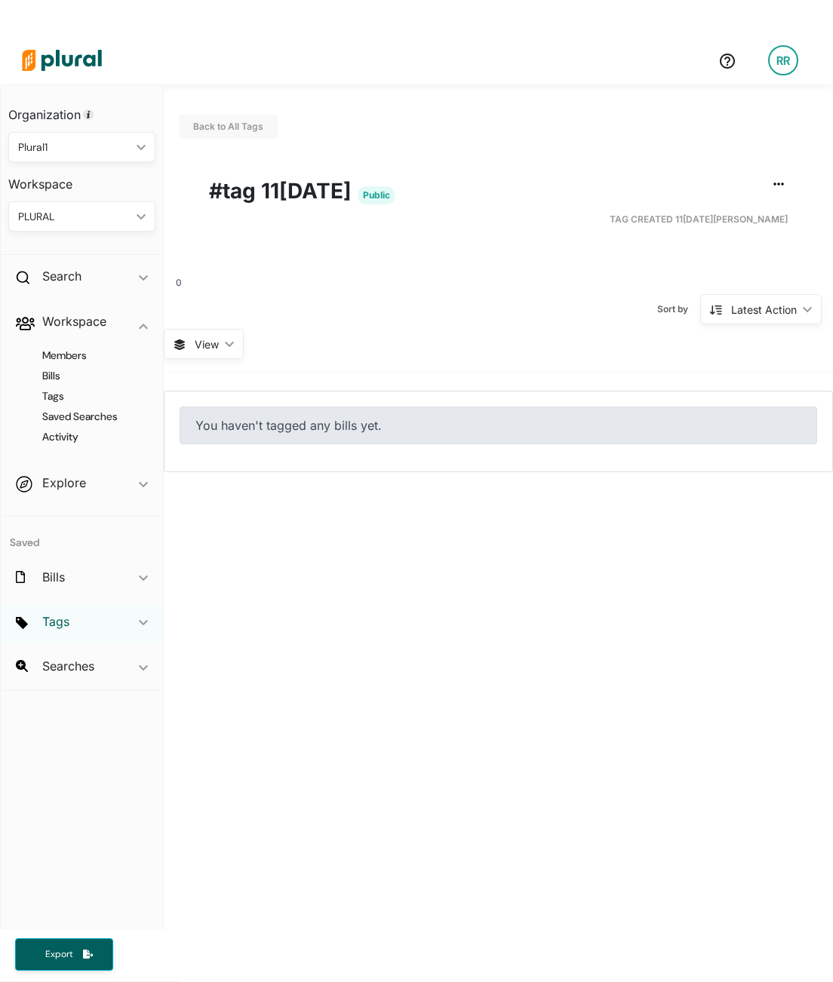
click at [69, 628] on h2 "Tags" at bounding box center [55, 621] width 27 height 17
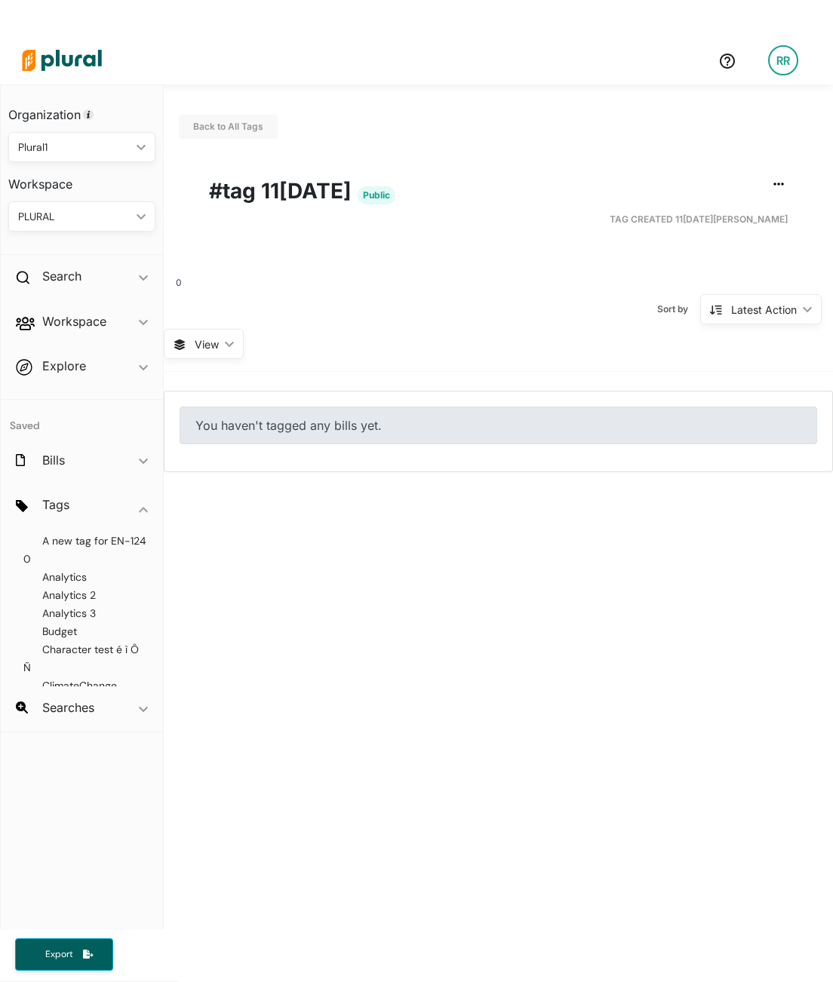
click at [384, 593] on div "Back to All Tags Edit/Share Tag Delete Tag ic_group_add Created with Sketch. Pu…" at bounding box center [498, 536] width 669 height 905
click at [340, 540] on div "Back to All Tags Edit/Share Tag Delete Tag ic_group_add Created with Sketch. Pu…" at bounding box center [498, 536] width 669 height 905
click at [452, 239] on div "Back to All Tags Edit/Share Tag Delete Tag ic_group_add Created with Sketch. Pu…" at bounding box center [498, 278] width 669 height 388
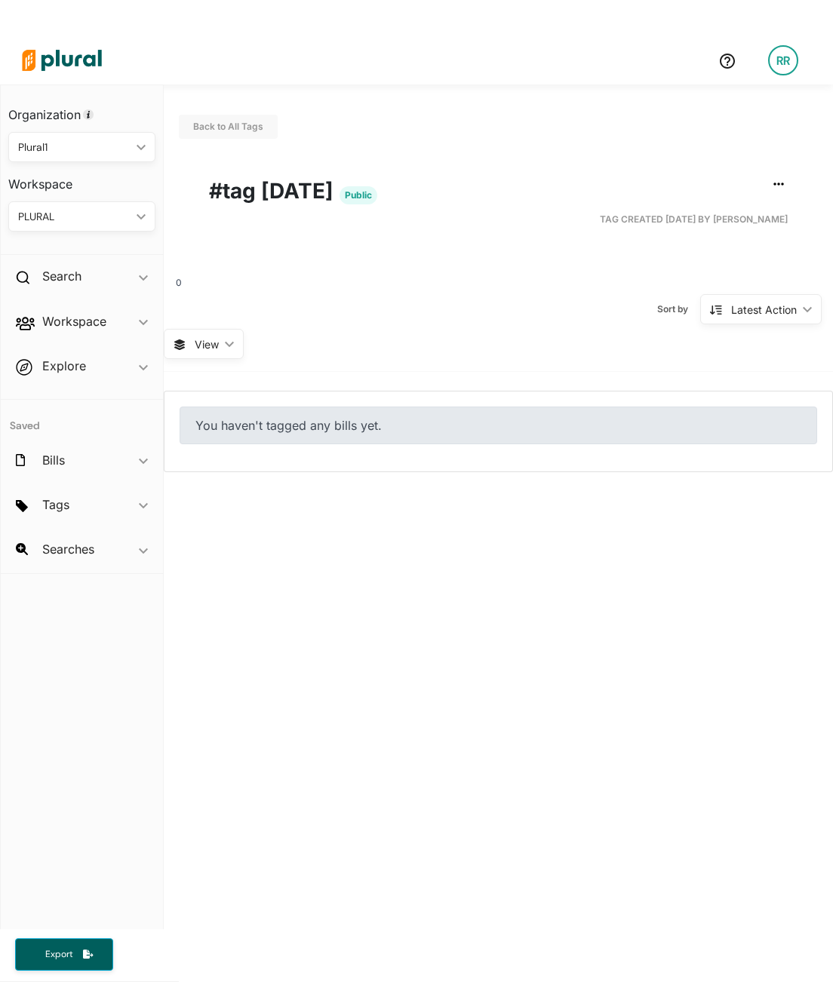
scroll to position [36, 0]
